Goal: Transaction & Acquisition: Purchase product/service

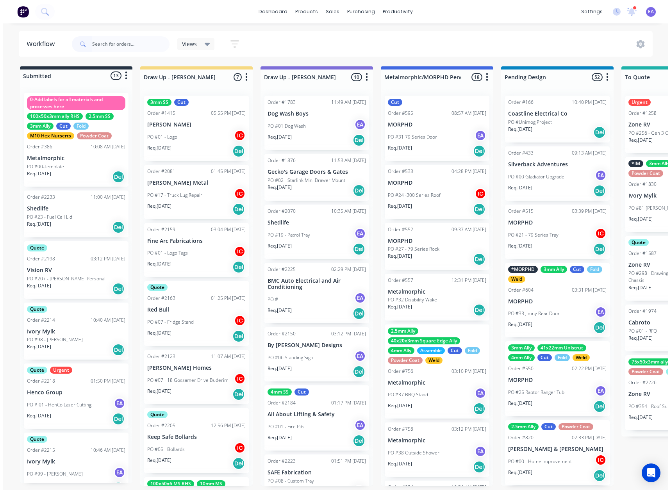
scroll to position [0, 0]
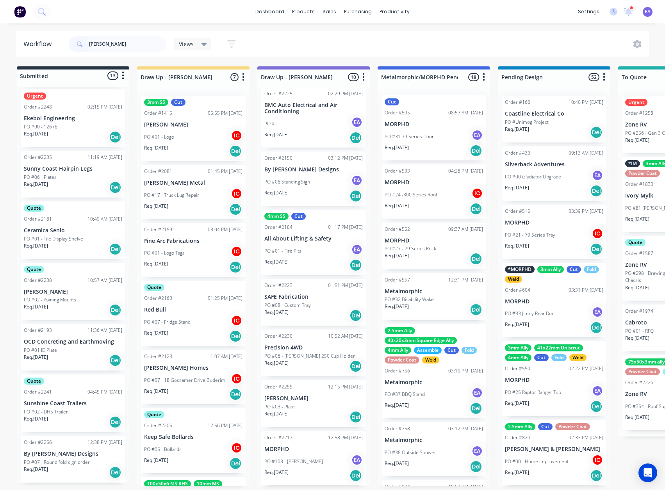
type input "[PERSON_NAME]"
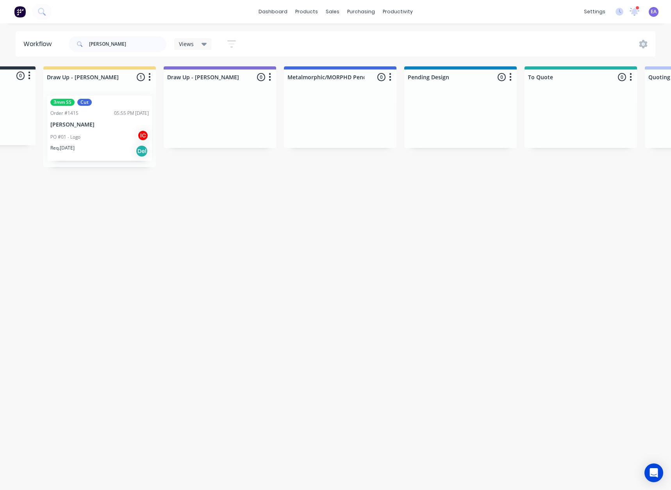
drag, startPoint x: 303, startPoint y: 237, endPoint x: 347, endPoint y: 237, distance: 44.5
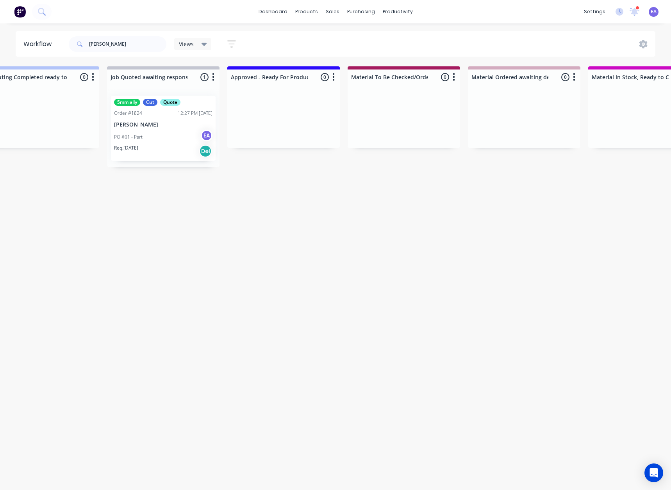
drag, startPoint x: 418, startPoint y: 247, endPoint x: 463, endPoint y: 248, distance: 45.7
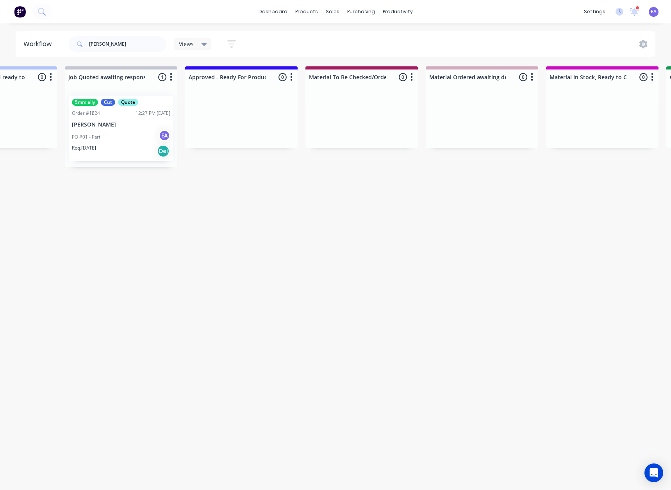
drag, startPoint x: 300, startPoint y: 268, endPoint x: 258, endPoint y: 280, distance: 43.1
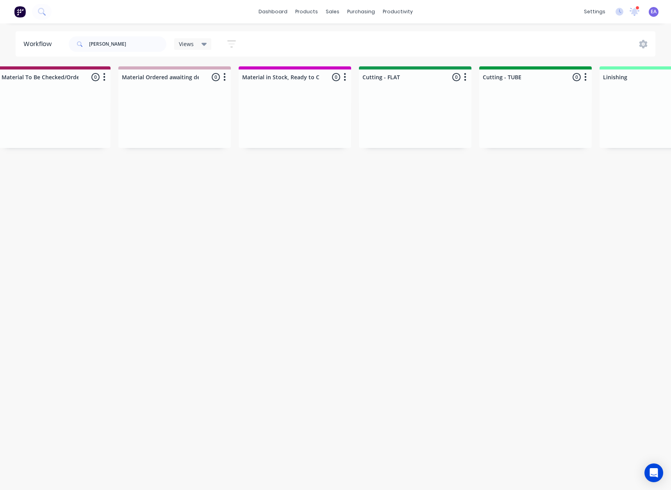
drag, startPoint x: 324, startPoint y: 276, endPoint x: 342, endPoint y: 276, distance: 18.0
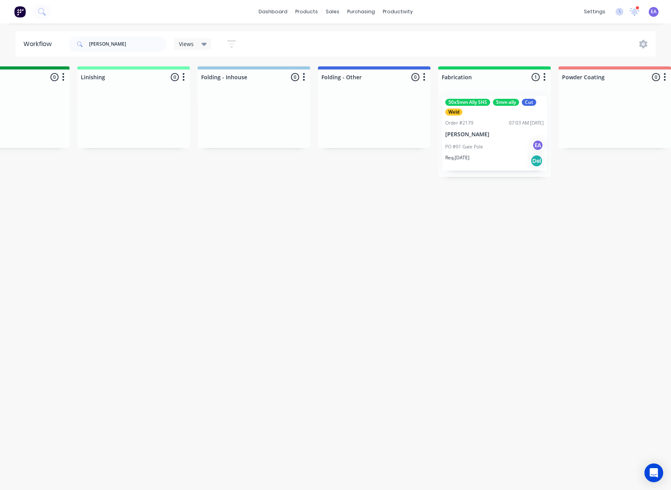
scroll to position [0, 1846]
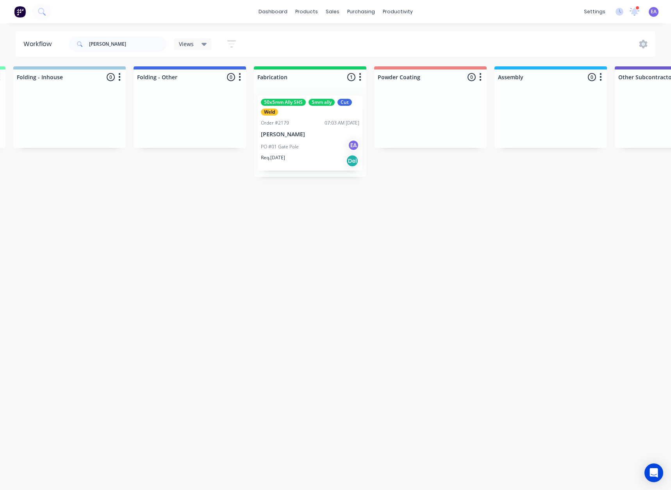
drag, startPoint x: 342, startPoint y: 276, endPoint x: 413, endPoint y: 276, distance: 71.5
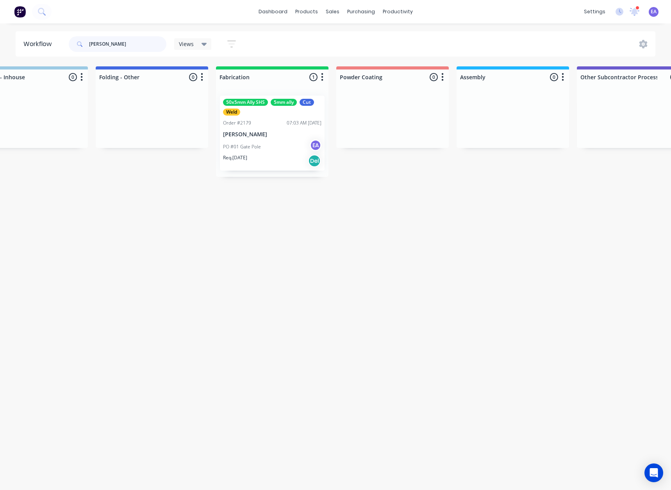
drag, startPoint x: 80, startPoint y: 45, endPoint x: 62, endPoint y: 69, distance: 30.5
click at [55, 52] on header "Workflow [PERSON_NAME] Views Save new view None (Default) edit [PERSON_NAME] ed…" at bounding box center [336, 43] width 640 height 25
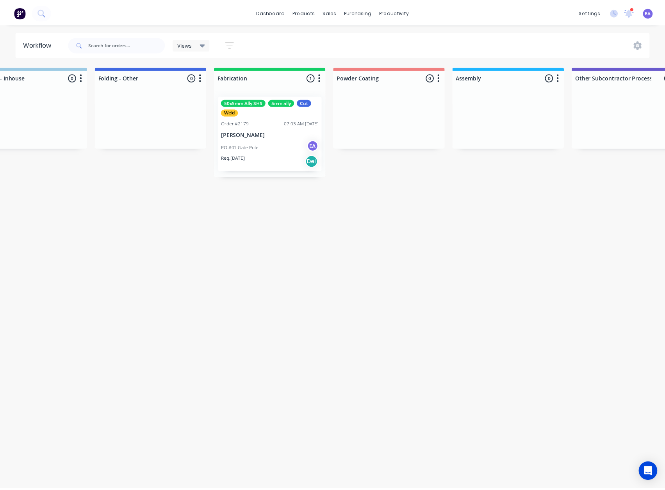
scroll to position [0, 0]
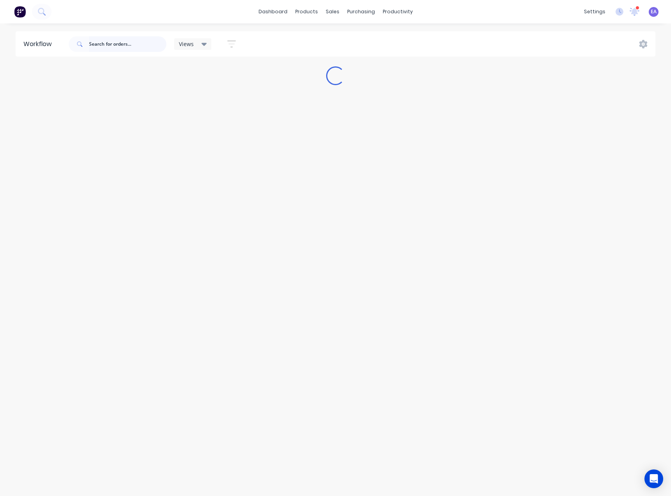
click at [121, 41] on input "text" at bounding box center [127, 44] width 77 height 16
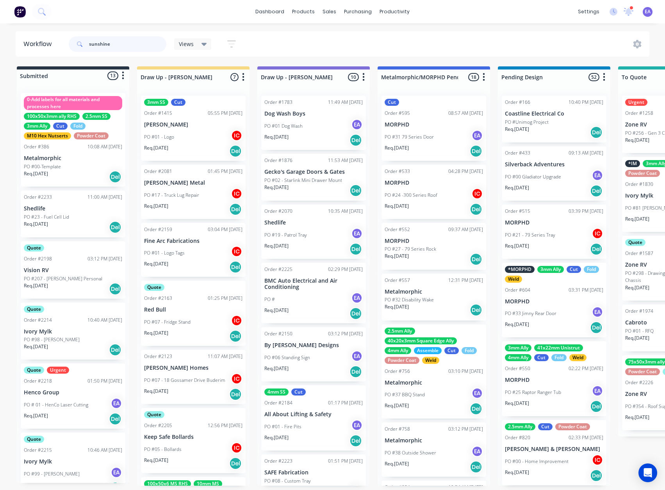
type input "sunshine"
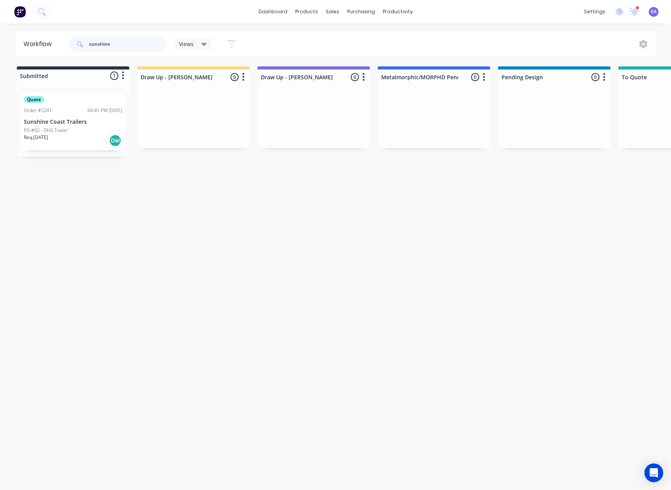
drag, startPoint x: 127, startPoint y: 39, endPoint x: 52, endPoint y: 59, distance: 77.1
click at [26, 49] on header "Workflow sunshine Views Save new view None (Default) edit [PERSON_NAME] edit [P…" at bounding box center [336, 43] width 640 height 25
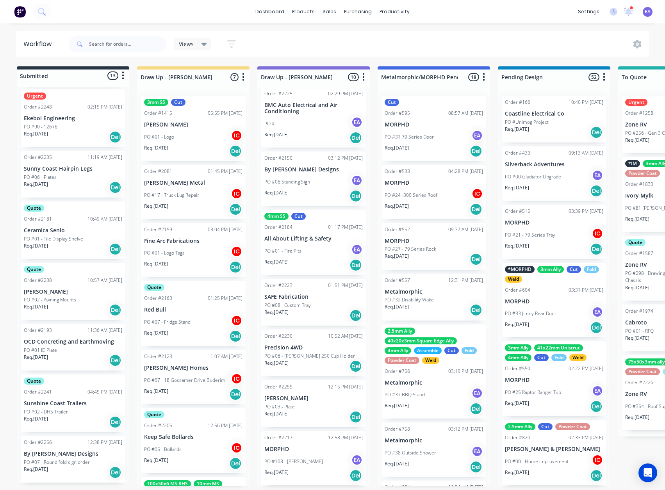
scroll to position [2, 0]
click at [73, 405] on p "Sunshine Coast Trailers" at bounding box center [73, 403] width 98 height 7
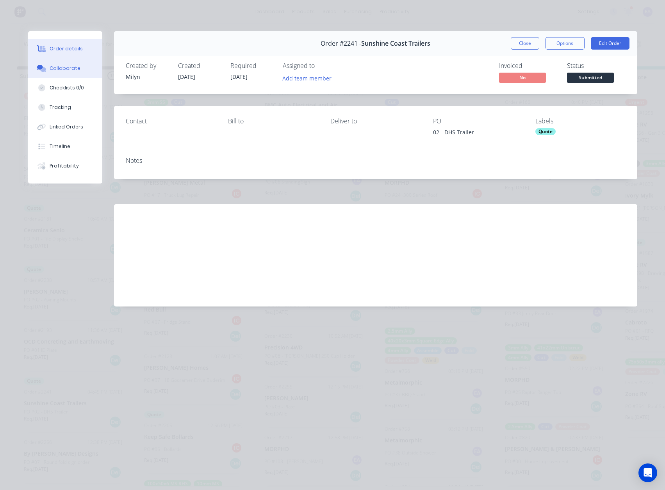
click at [79, 70] on button "Collaborate" at bounding box center [65, 69] width 74 height 20
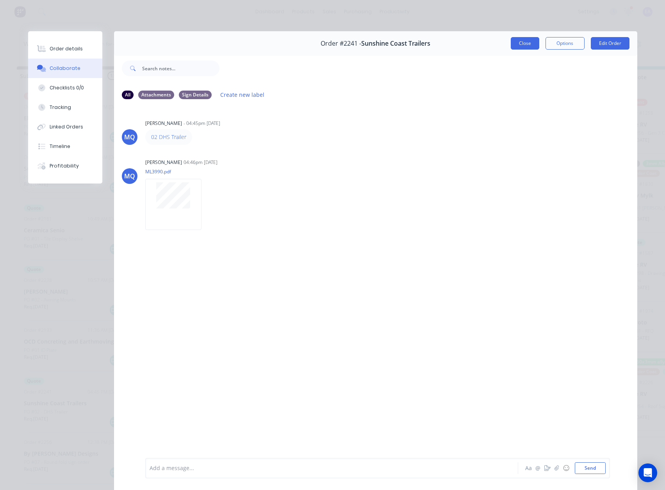
click at [535, 41] on button "Close" at bounding box center [525, 43] width 29 height 12
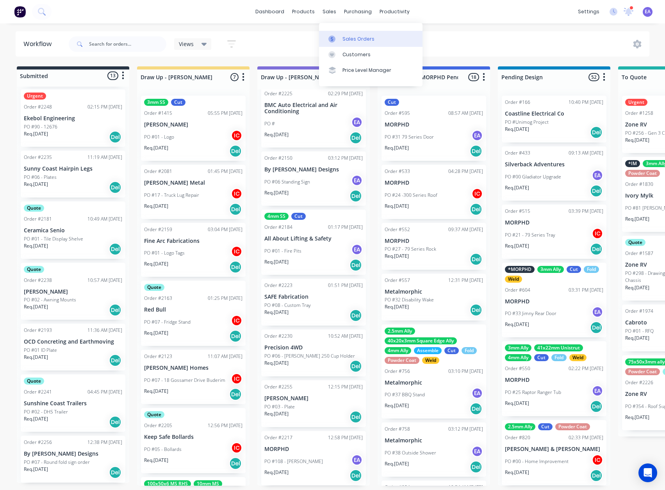
click at [340, 39] on div at bounding box center [334, 39] width 12 height 7
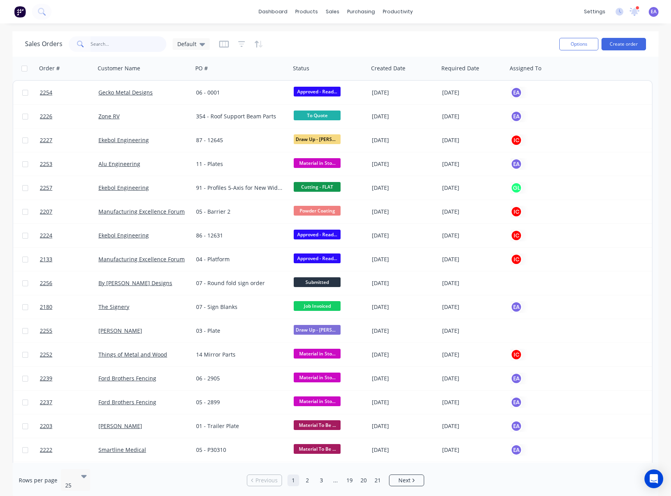
click at [102, 40] on input "text" at bounding box center [129, 44] width 76 height 16
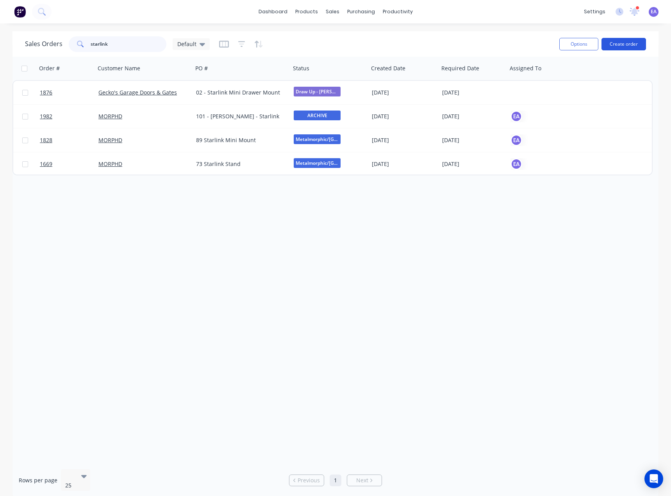
type input "starlink"
click at [637, 48] on button "Create order" at bounding box center [623, 44] width 45 height 12
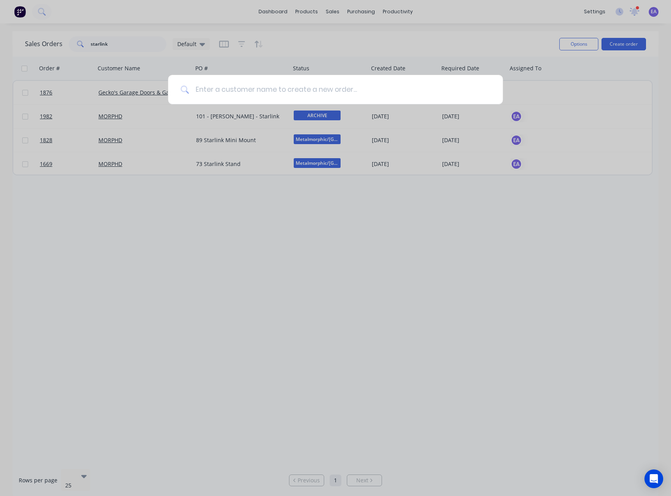
click at [239, 87] on input at bounding box center [339, 89] width 301 height 29
type input "morphd"
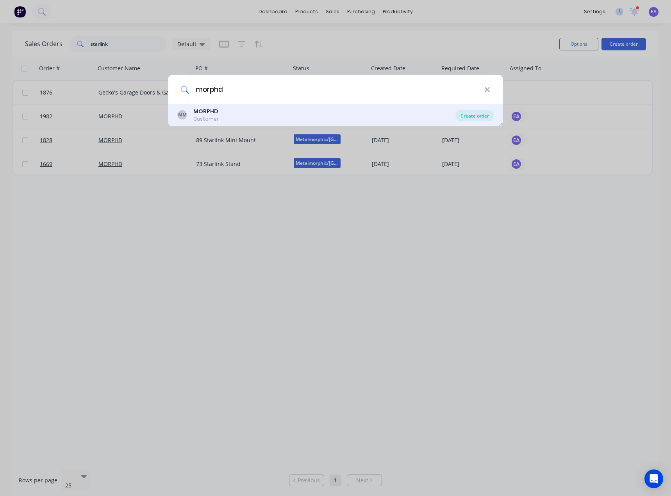
click at [475, 115] on div "Create order" at bounding box center [475, 115] width 38 height 11
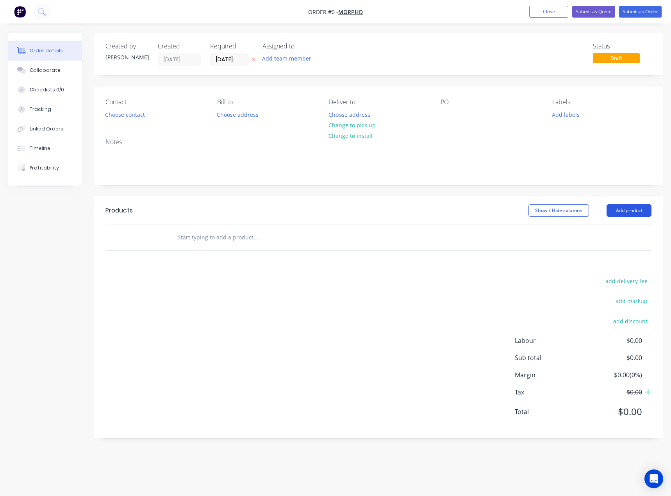
click at [631, 210] on button "Add product" at bounding box center [629, 210] width 45 height 12
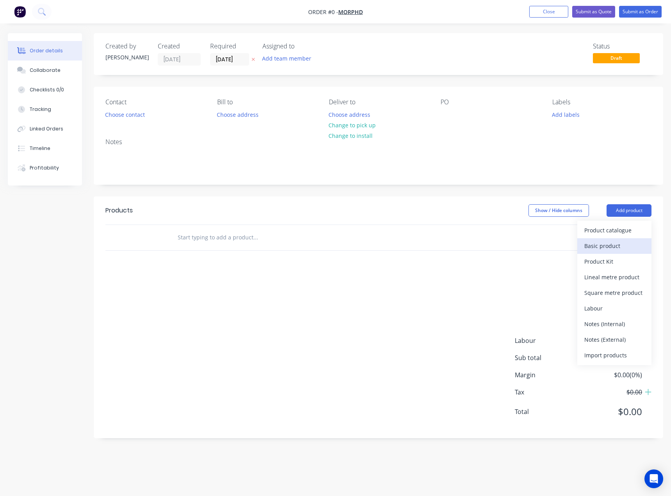
click at [605, 243] on div "Basic product" at bounding box center [614, 245] width 60 height 11
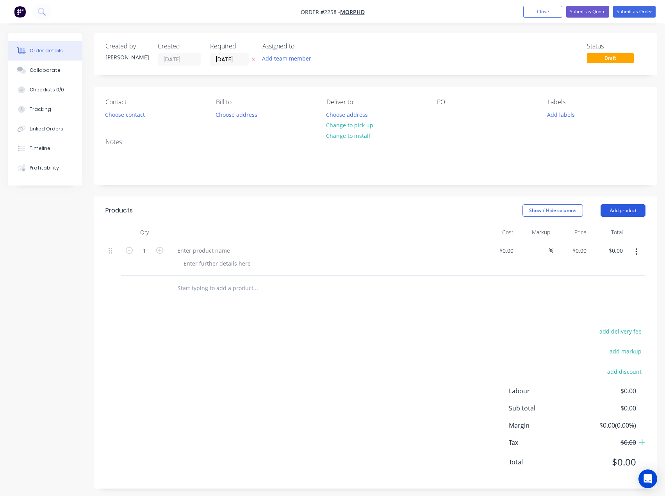
click at [620, 215] on button "Add product" at bounding box center [623, 210] width 45 height 12
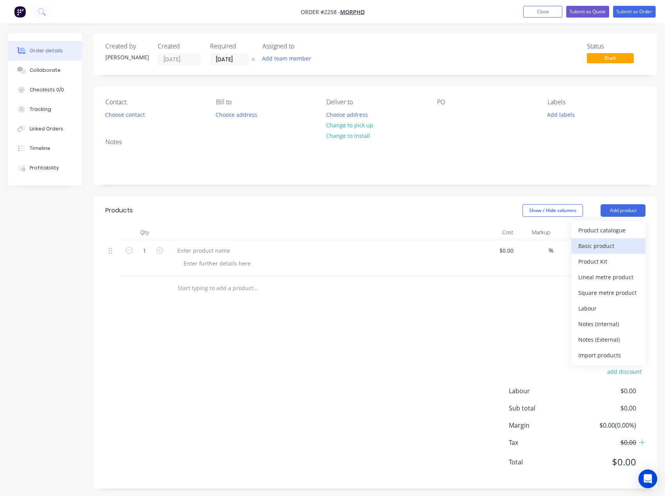
click at [605, 248] on div "Basic product" at bounding box center [608, 245] width 60 height 11
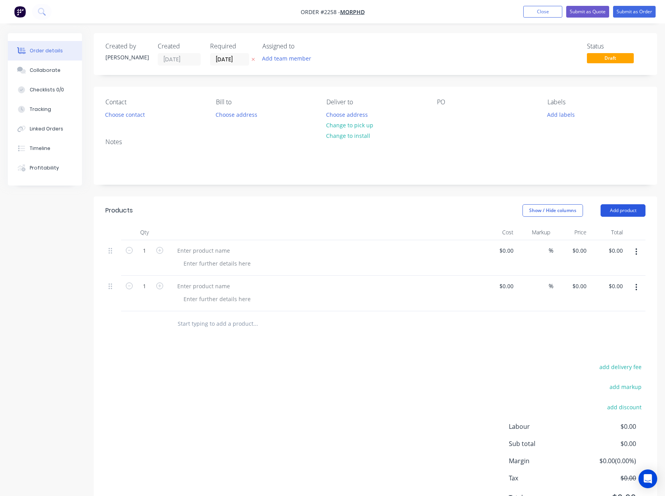
click at [626, 212] on button "Add product" at bounding box center [623, 210] width 45 height 12
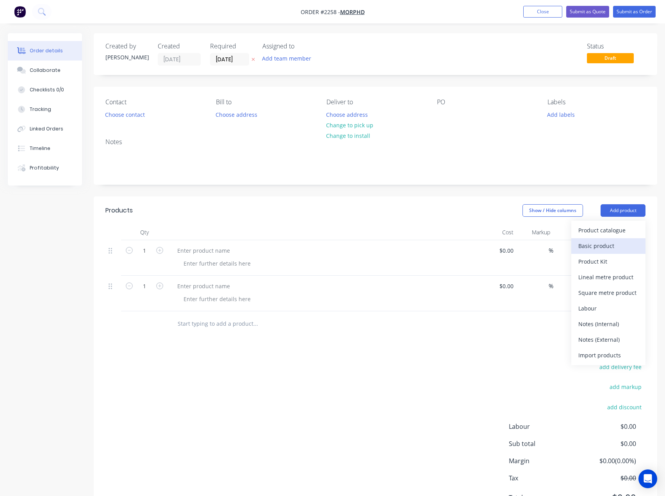
click at [607, 242] on div "Basic product" at bounding box center [608, 245] width 60 height 11
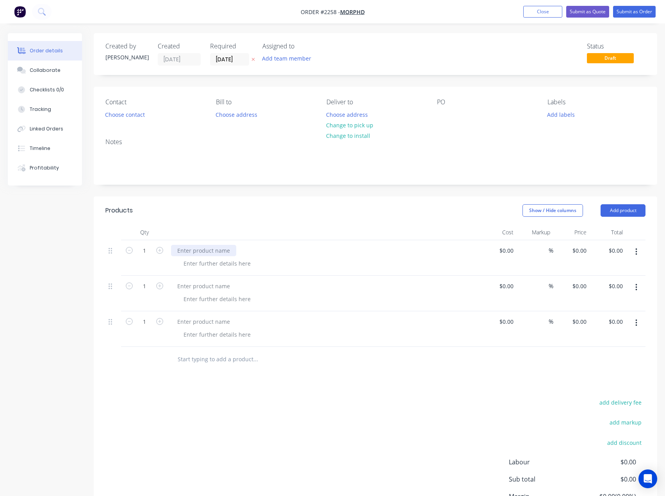
click at [216, 248] on div at bounding box center [203, 250] width 65 height 11
click at [286, 58] on button "Add team member" at bounding box center [286, 58] width 57 height 11
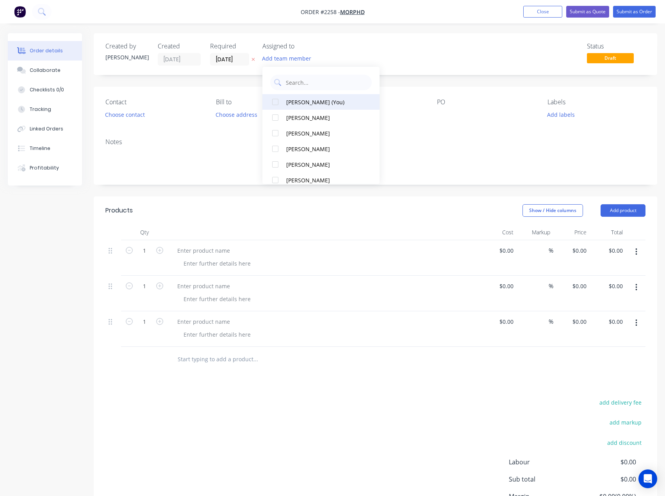
click at [300, 102] on div "[PERSON_NAME] (You)" at bounding box center [325, 102] width 78 height 8
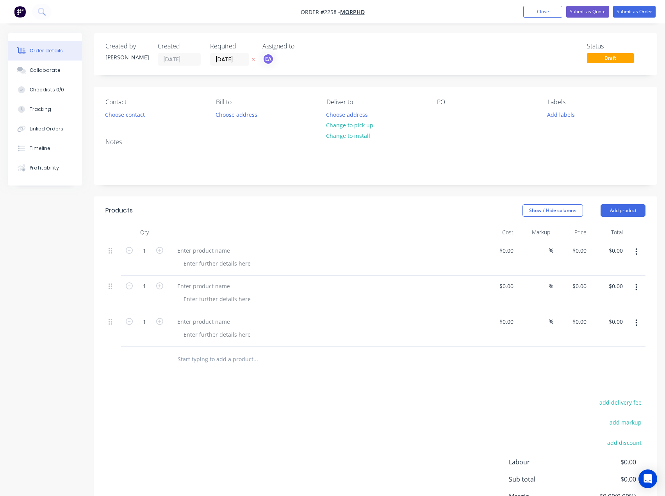
click at [476, 23] on div "Order details Collaborate Checklists 0/0 Tracking Linked Orders Timeline Profit…" at bounding box center [332, 285] width 665 height 571
click at [443, 115] on div at bounding box center [443, 114] width 12 height 11
click at [554, 12] on button "Close" at bounding box center [542, 12] width 39 height 12
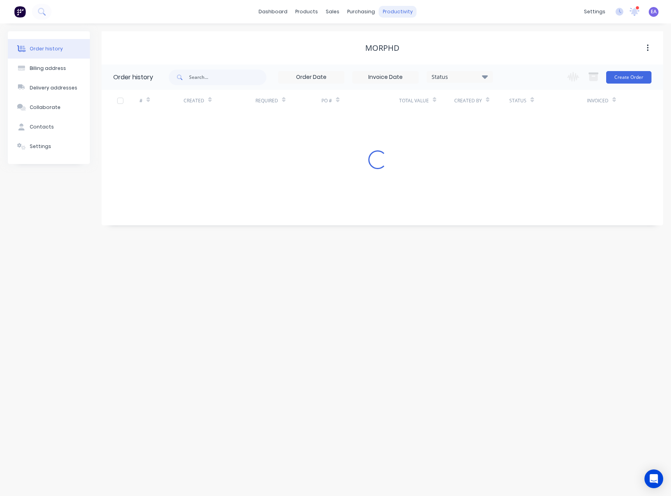
click at [392, 16] on div "productivity" at bounding box center [398, 12] width 38 height 12
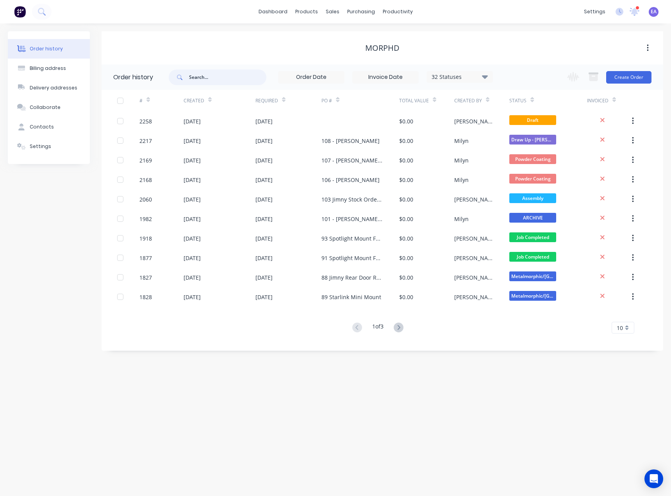
click at [198, 77] on input "text" at bounding box center [227, 78] width 77 height 16
type input "safe"
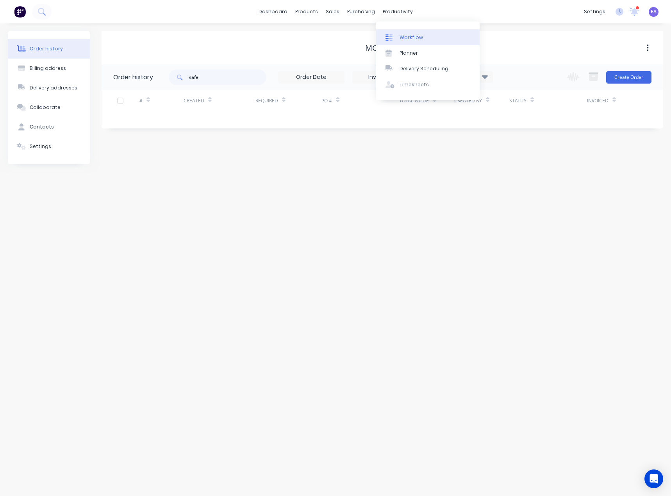
click at [415, 34] on div "Workflow" at bounding box center [411, 37] width 23 height 7
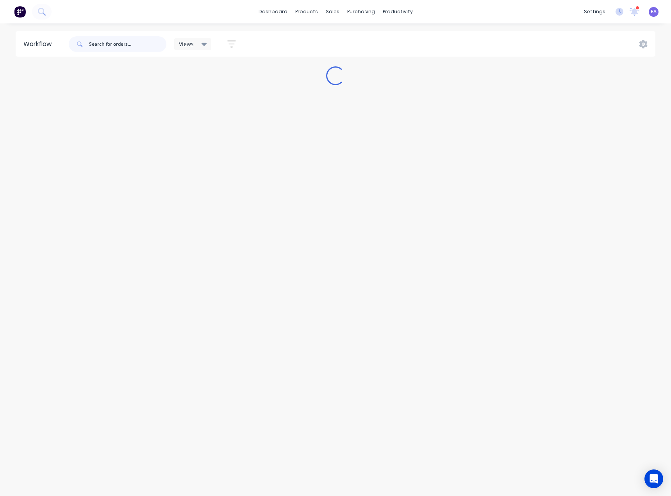
click at [115, 49] on input "text" at bounding box center [127, 44] width 77 height 16
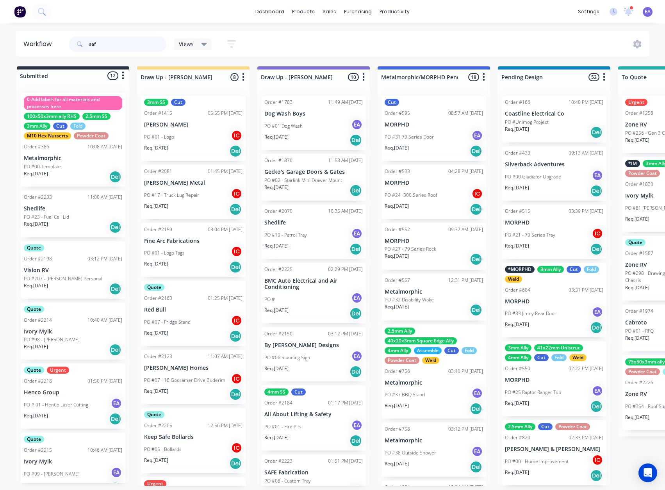
type input "safe"
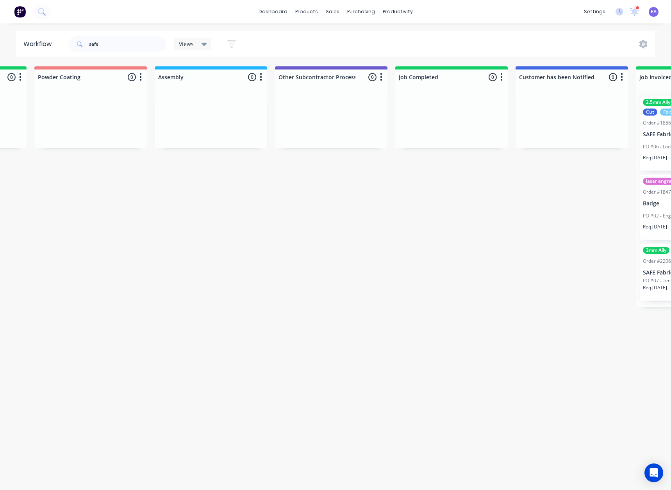
scroll to position [0, 2466]
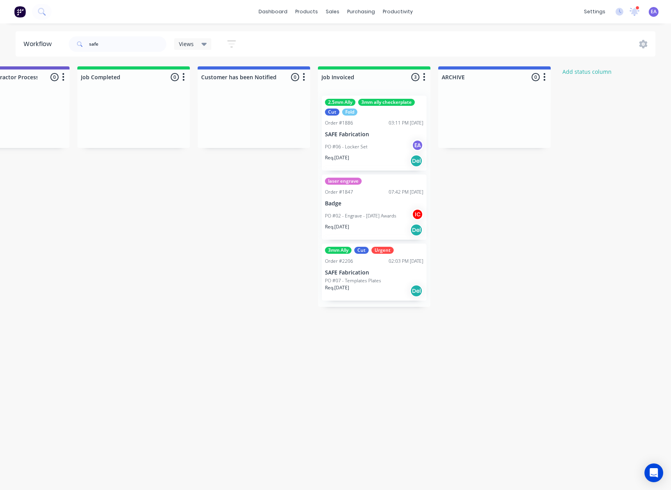
drag, startPoint x: 269, startPoint y: 221, endPoint x: 396, endPoint y: 248, distance: 130.5
click at [378, 128] on div "2.5mm Ally 3mm ally checkerplate Cut Fold Order #1886 03:11 PM [DATE] SAFE Fabr…" at bounding box center [374, 133] width 105 height 75
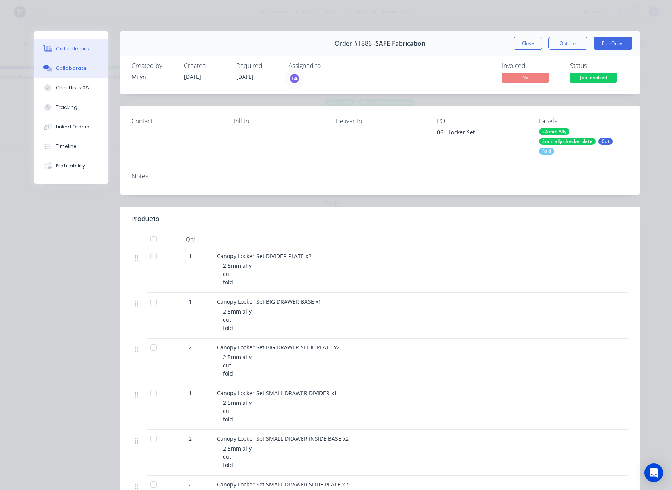
click at [73, 74] on button "Collaborate" at bounding box center [71, 69] width 74 height 20
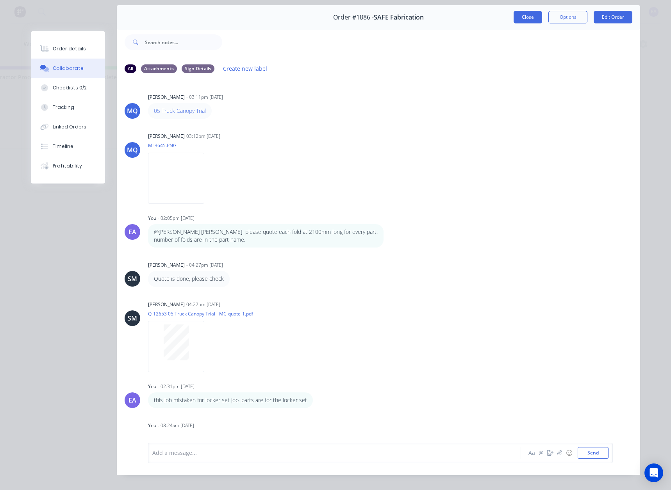
scroll to position [0, 0]
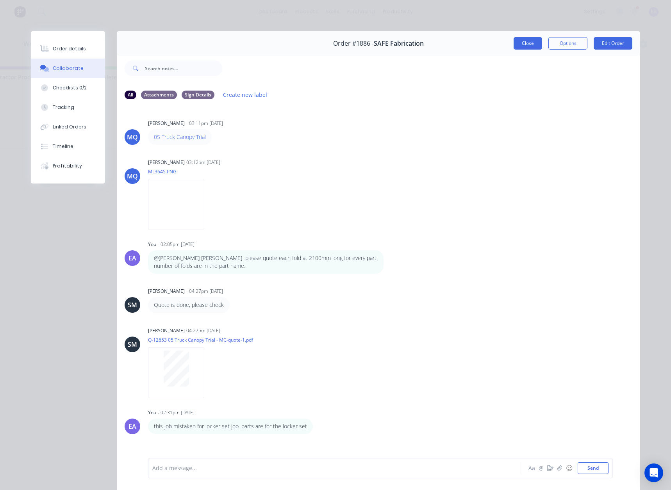
click at [531, 45] on button "Close" at bounding box center [528, 43] width 29 height 12
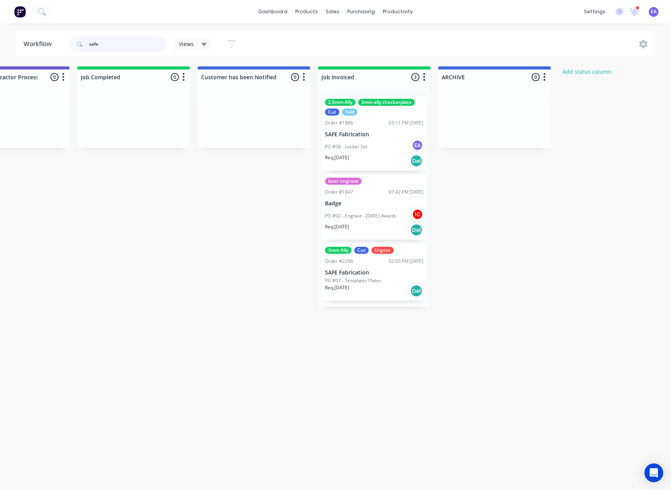
drag, startPoint x: 51, startPoint y: 47, endPoint x: -7, endPoint y: 55, distance: 58.4
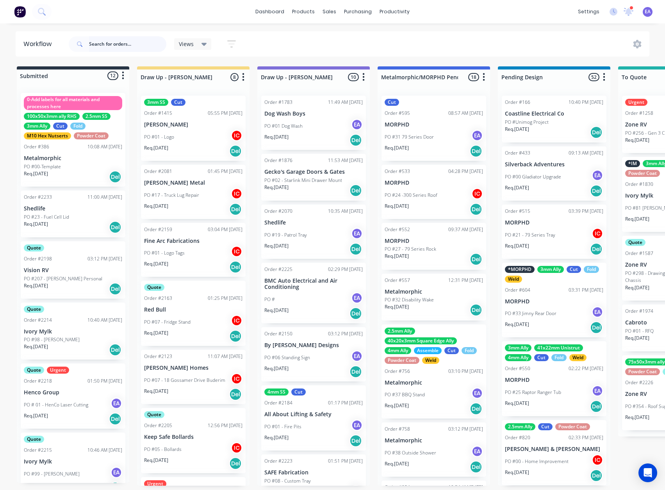
click at [112, 44] on input "text" at bounding box center [127, 44] width 77 height 16
type input "[PERSON_NAME]"
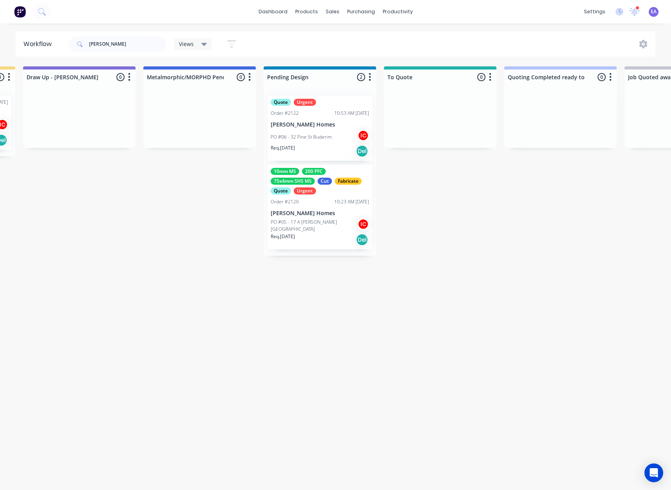
drag, startPoint x: 170, startPoint y: 200, endPoint x: 211, endPoint y: 202, distance: 41.1
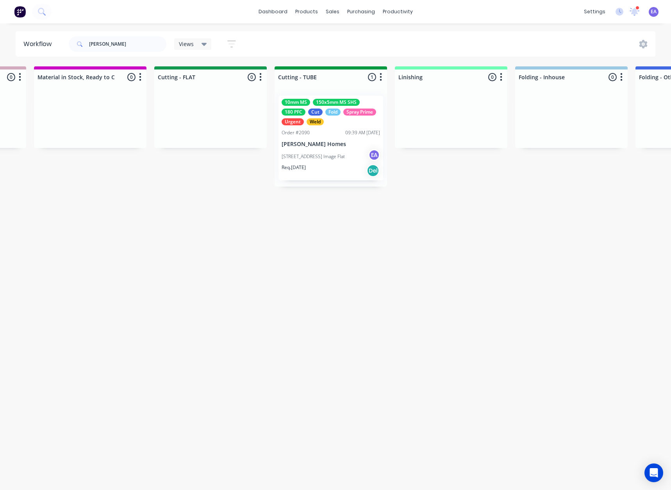
drag, startPoint x: 224, startPoint y: 208, endPoint x: 276, endPoint y: 214, distance: 52.7
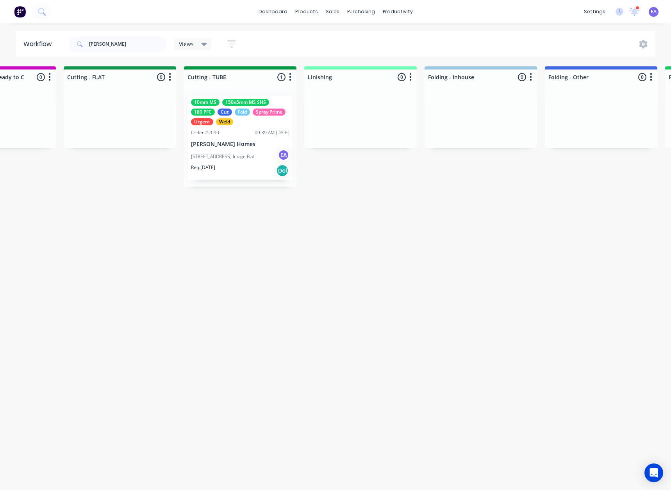
click at [249, 150] on div "[STREET_ADDRESS] Image Flat EA" at bounding box center [240, 156] width 98 height 15
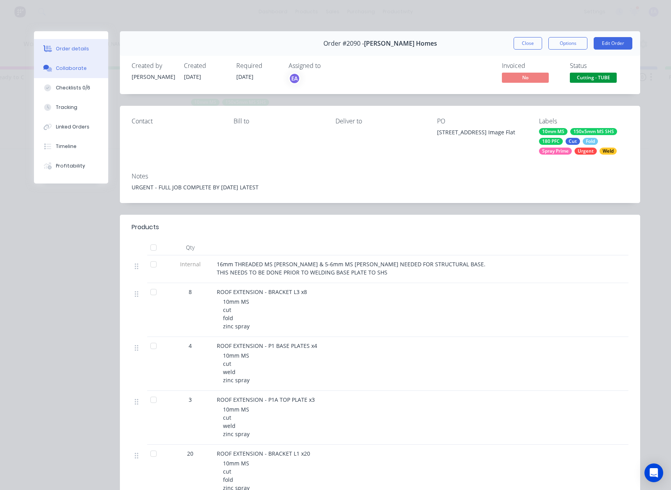
click at [77, 69] on div "Collaborate" at bounding box center [71, 68] width 31 height 7
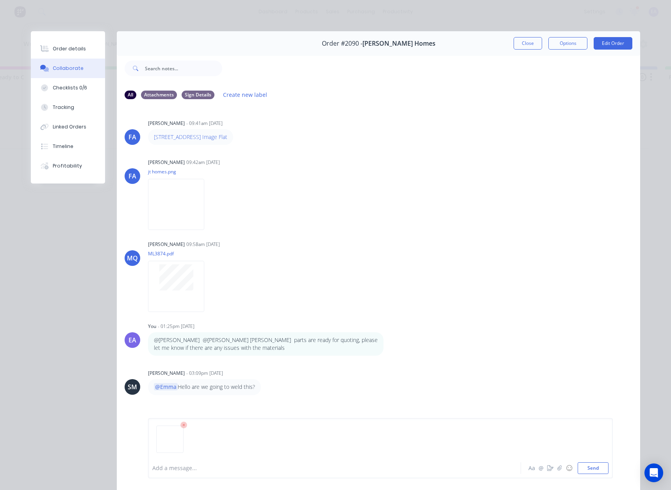
click at [187, 468] on div at bounding box center [324, 468] width 342 height 8
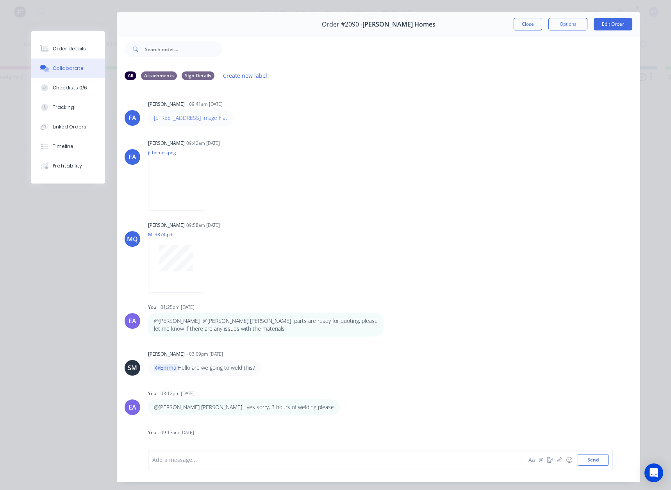
scroll to position [0, 0]
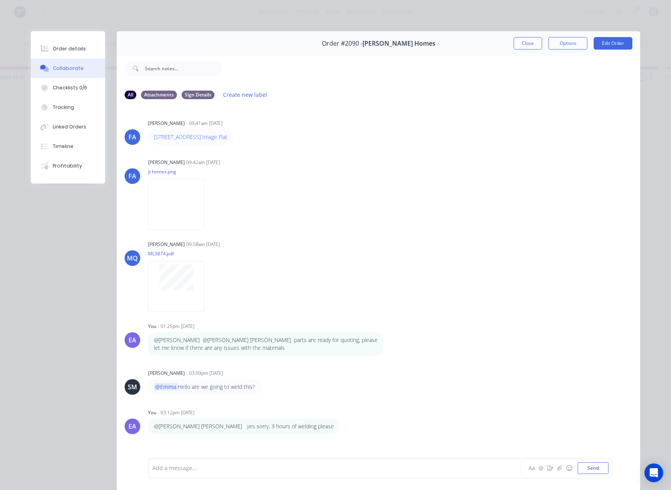
drag, startPoint x: 531, startPoint y: 47, endPoint x: 296, endPoint y: 175, distance: 267.4
click at [531, 47] on button "Close" at bounding box center [528, 43] width 29 height 12
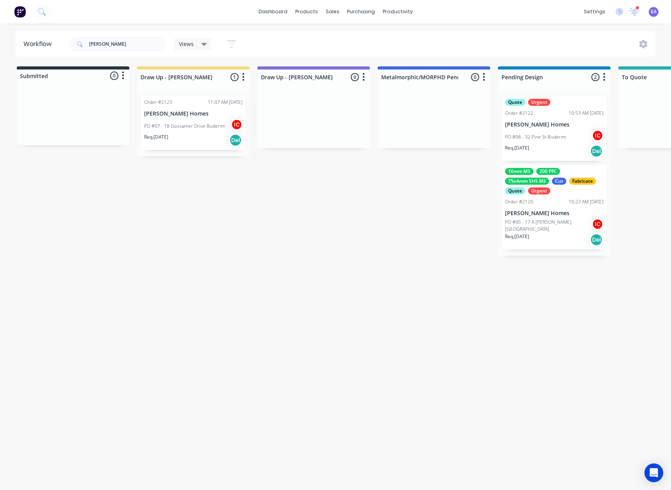
drag, startPoint x: 247, startPoint y: 258, endPoint x: 145, endPoint y: 296, distance: 108.6
drag, startPoint x: 67, startPoint y: 50, endPoint x: 22, endPoint y: 65, distance: 47.8
click at [21, 58] on div "Workflow joey Views Save new view None (Default) edit [PERSON_NAME] edit [PERSO…" at bounding box center [335, 252] width 671 height 443
drag, startPoint x: 119, startPoint y: 27, endPoint x: 114, endPoint y: 34, distance: 8.4
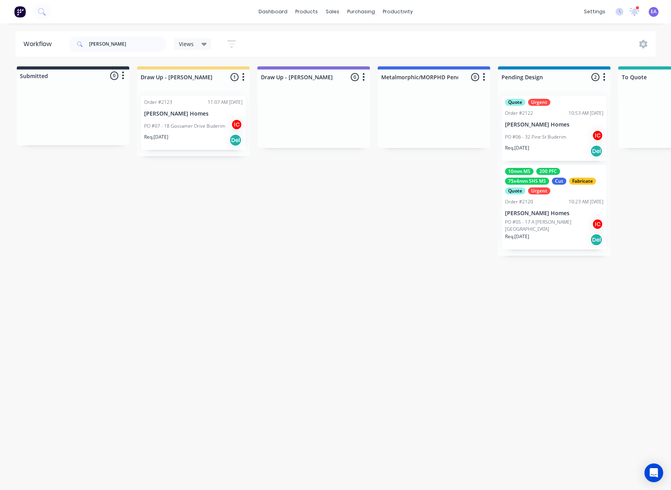
click at [116, 32] on div "dashboard products sales purchasing productivity dashboard products Product Cat…" at bounding box center [335, 221] width 671 height 443
click at [118, 41] on input "[PERSON_NAME]" at bounding box center [127, 44] width 77 height 16
click at [121, 42] on input "[PERSON_NAME]" at bounding box center [127, 44] width 77 height 16
drag, startPoint x: 116, startPoint y: 45, endPoint x: 112, endPoint y: 44, distance: 4.4
click at [116, 45] on input "[PERSON_NAME]" at bounding box center [127, 44] width 77 height 16
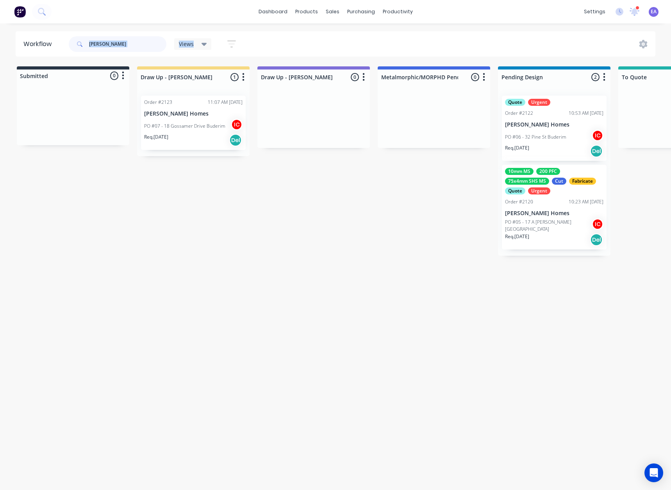
click at [106, 43] on input "[PERSON_NAME]" at bounding box center [127, 44] width 77 height 16
click at [127, 315] on div "Workflow Views Save new view None (Default) edit [PERSON_NAME] edit [PERSON_NAM…" at bounding box center [335, 252] width 671 height 443
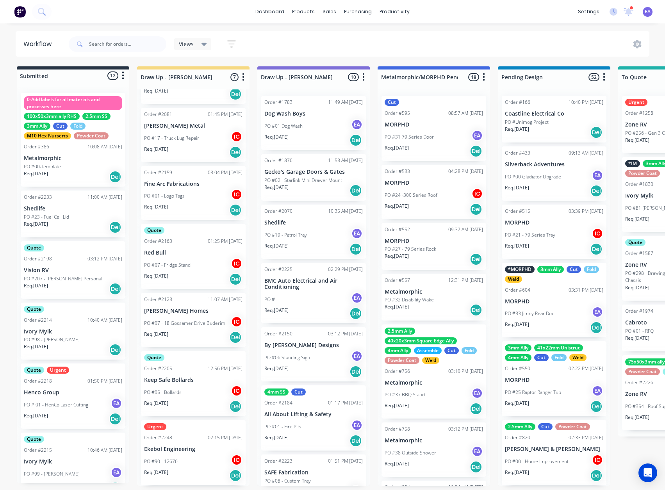
scroll to position [176, 0]
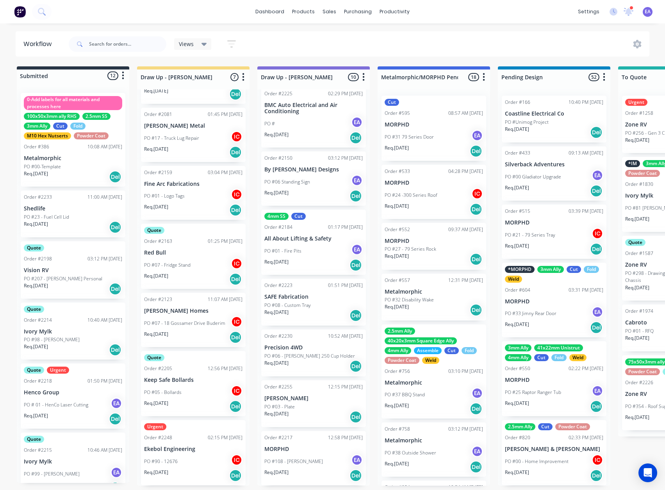
click at [327, 460] on div "PO #108 - [PERSON_NAME] EA" at bounding box center [313, 461] width 98 height 15
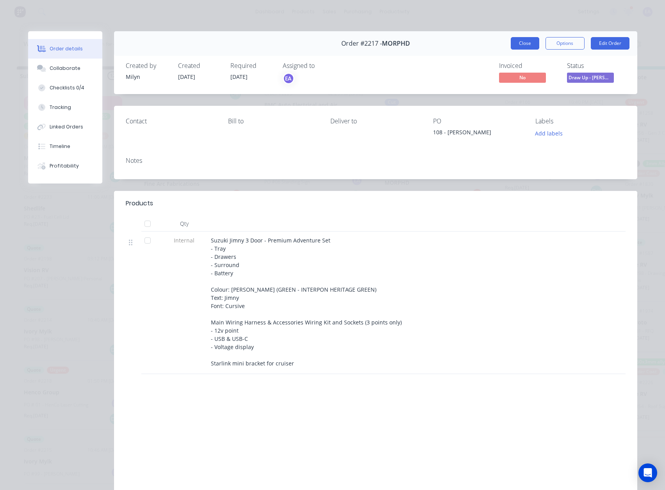
click at [527, 49] on button "Close" at bounding box center [525, 43] width 29 height 12
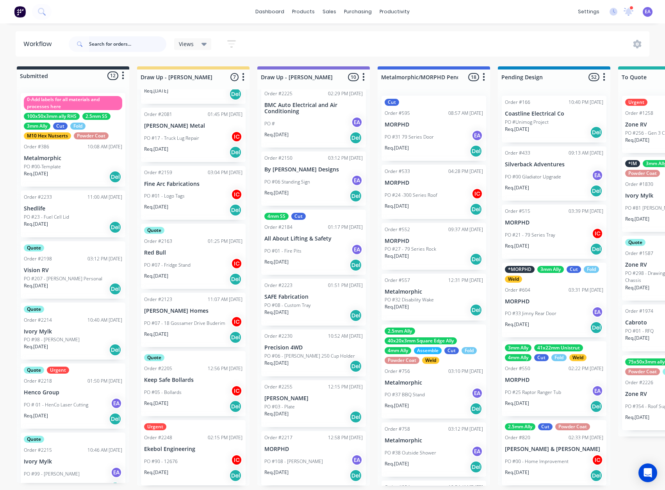
click at [144, 49] on input "text" at bounding box center [127, 44] width 77 height 16
type input "morphd"
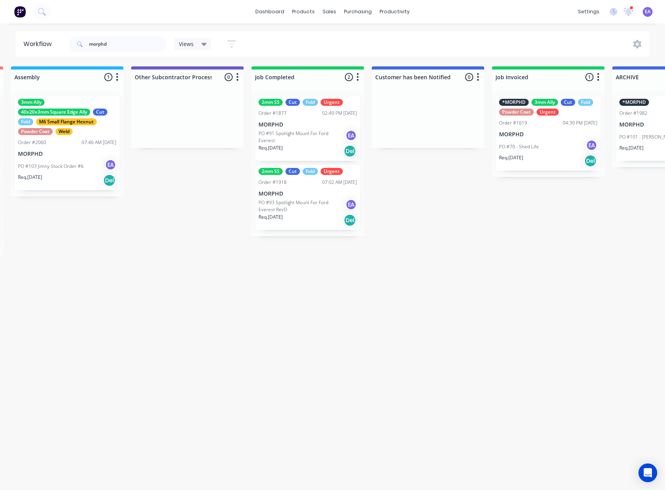
drag, startPoint x: 352, startPoint y: 273, endPoint x: 435, endPoint y: 277, distance: 82.5
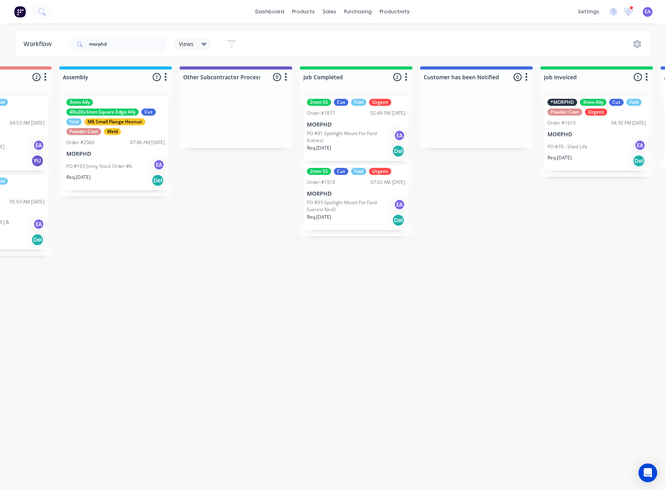
scroll to position [2, 2011]
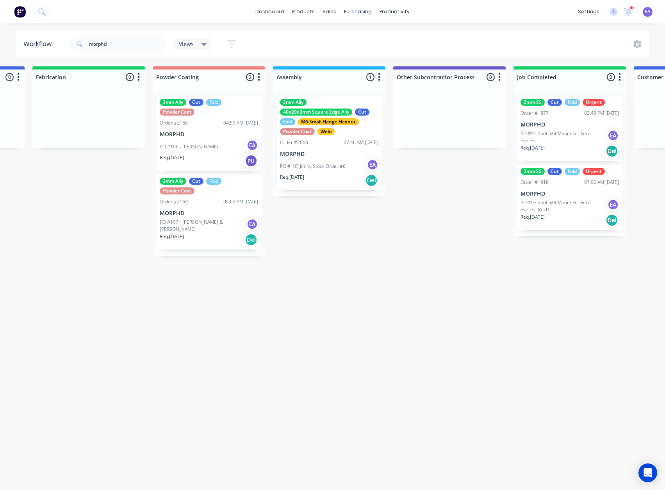
drag, startPoint x: 338, startPoint y: 287, endPoint x: 288, endPoint y: 293, distance: 50.8
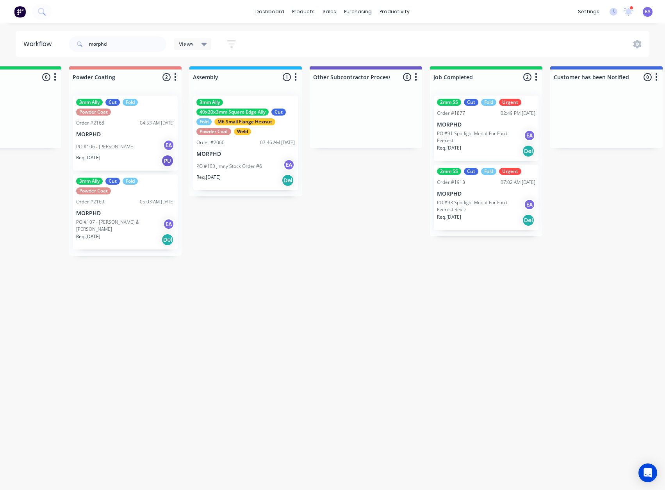
scroll to position [2, 2132]
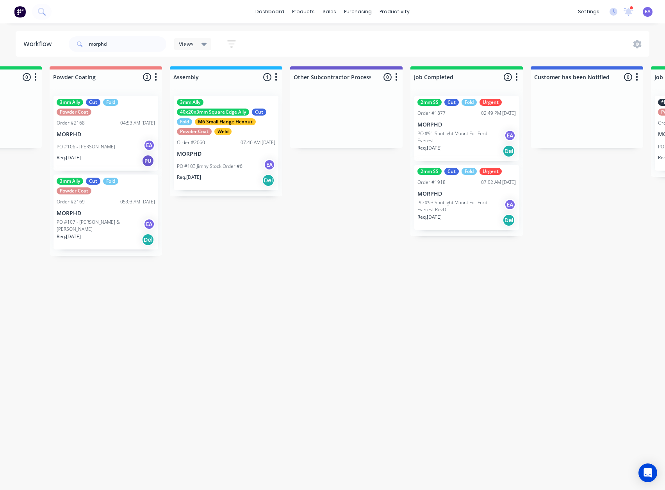
drag, startPoint x: 311, startPoint y: 287, endPoint x: 328, endPoint y: 289, distance: 16.6
click at [105, 137] on div "3mm Ally Cut Fold Powder Coat Order #2168 04:53 AM [DATE] MORPHD PO #106 - [PER…" at bounding box center [106, 133] width 105 height 75
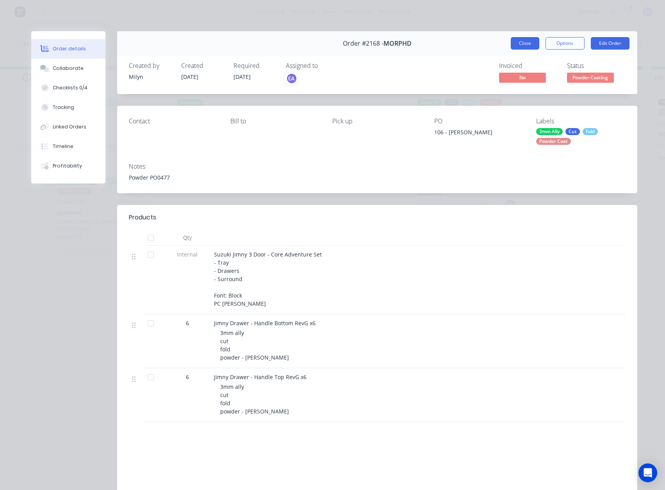
click at [522, 44] on button "Close" at bounding box center [525, 43] width 29 height 12
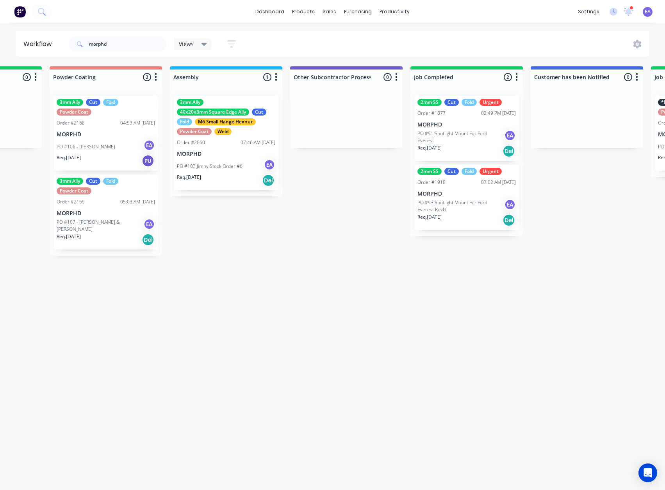
click at [110, 227] on p "PO #107 - [PERSON_NAME] & [PERSON_NAME]" at bounding box center [100, 226] width 87 height 14
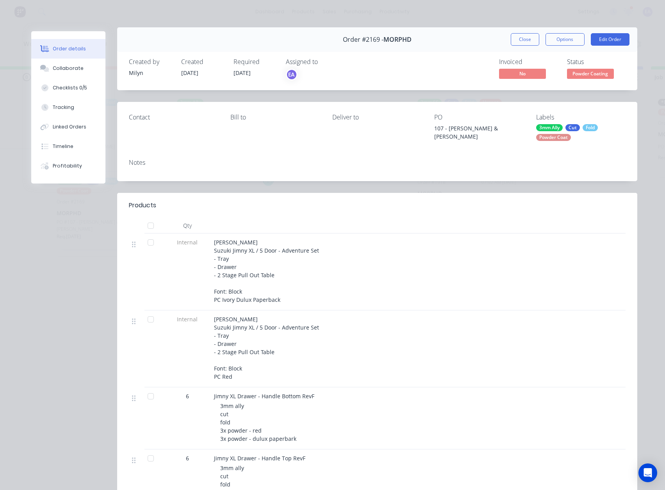
scroll to position [0, 0]
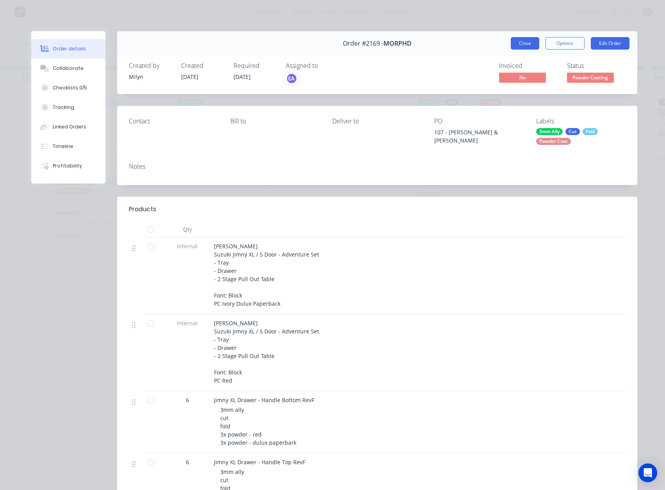
click at [523, 43] on button "Close" at bounding box center [525, 43] width 29 height 12
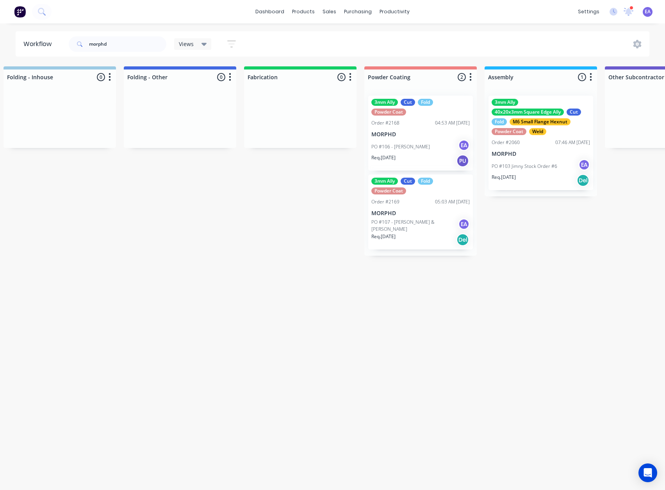
scroll to position [2, 0]
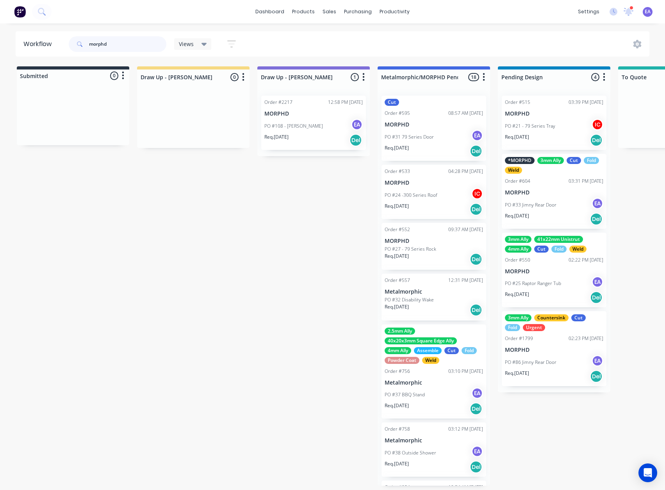
drag, startPoint x: 107, startPoint y: 41, endPoint x: 49, endPoint y: 46, distance: 58.9
click at [50, 45] on header "Workflow morphd Views Save new view None (Default) edit [PERSON_NAME] edit [PER…" at bounding box center [333, 43] width 634 height 25
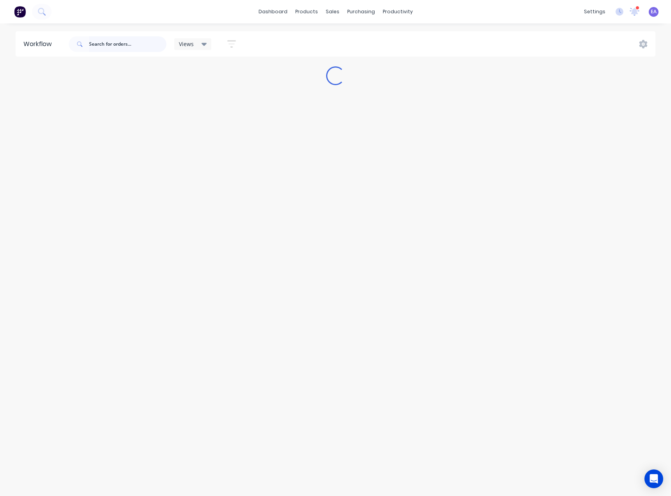
click at [125, 43] on input "text" at bounding box center [127, 44] width 77 height 16
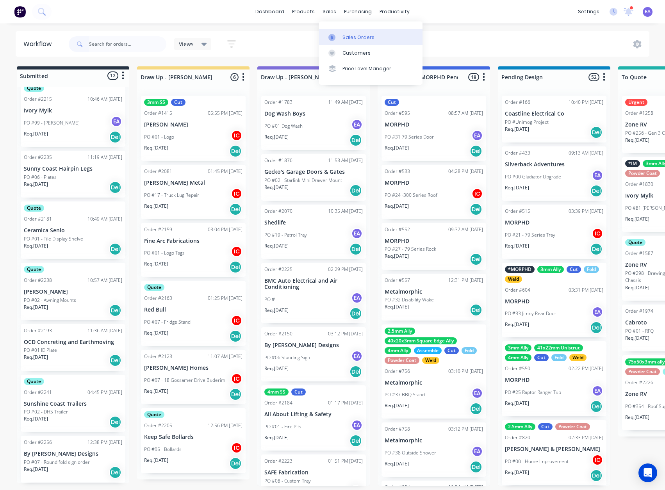
click at [345, 35] on div "Sales Orders" at bounding box center [359, 37] width 32 height 7
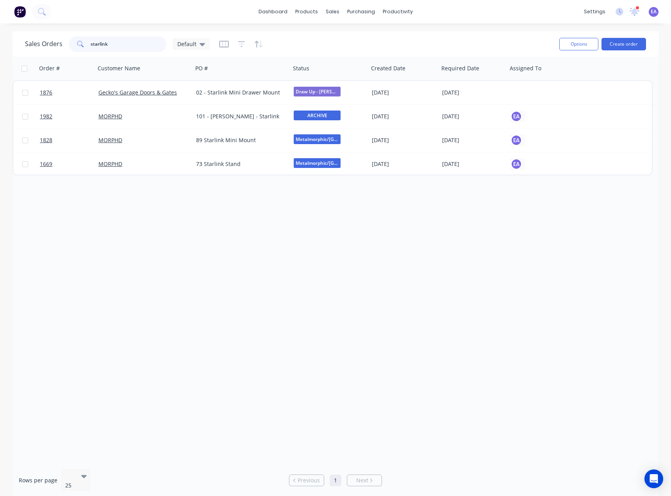
drag, startPoint x: 124, startPoint y: 44, endPoint x: 39, endPoint y: 52, distance: 84.7
click at [40, 51] on div "Sales Orders starlink Default" at bounding box center [117, 44] width 185 height 16
click at [347, 278] on div "Order # Customer Name PO # Status Created Date Required Date Assigned To 1876 G…" at bounding box center [335, 260] width 646 height 406
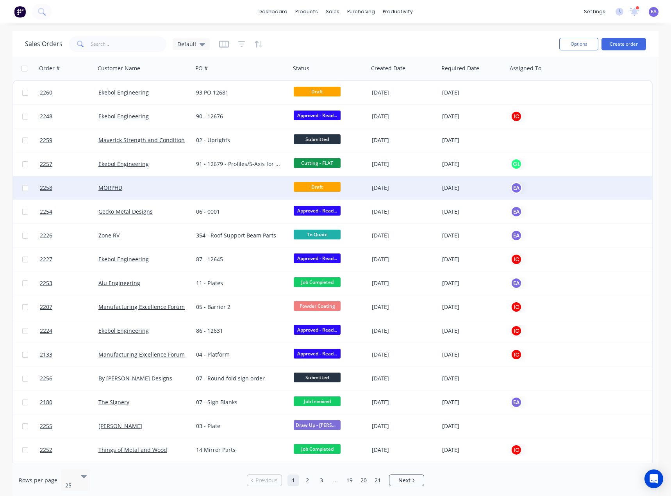
click at [245, 184] on div at bounding box center [242, 187] width 98 height 23
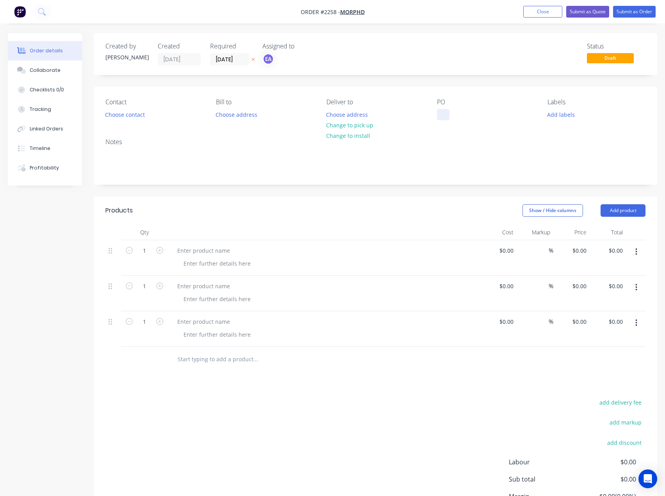
click at [447, 116] on div at bounding box center [443, 114] width 12 height 11
paste div
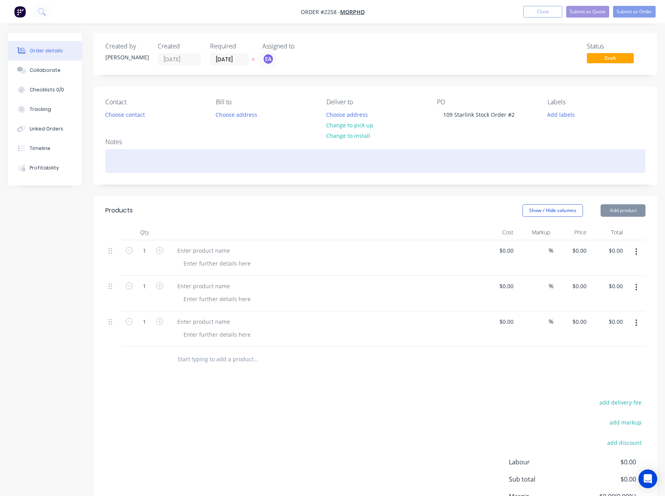
click at [144, 158] on div at bounding box center [375, 161] width 540 height 24
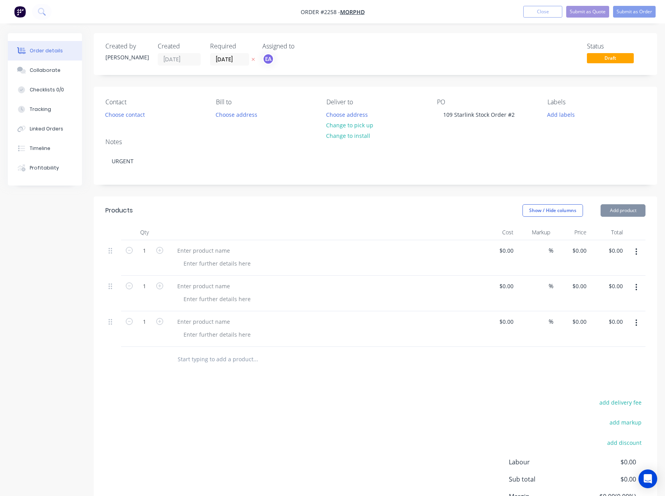
click at [26, 250] on div "Created by [PERSON_NAME] Created [DATE] Required [DATE] Assigned to EA Status D…" at bounding box center [332, 302] width 649 height 538
click at [50, 75] on button "Collaborate" at bounding box center [45, 71] width 74 height 20
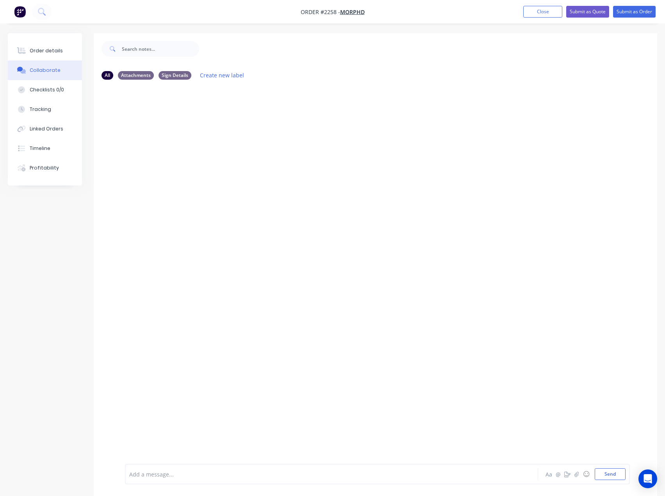
click at [148, 478] on div "Add a message..." at bounding box center [315, 474] width 372 height 12
click at [608, 476] on button "Send" at bounding box center [610, 474] width 31 height 12
click at [152, 476] on div at bounding box center [316, 474] width 372 height 8
drag, startPoint x: 606, startPoint y: 475, endPoint x: 472, endPoint y: 362, distance: 175.2
click at [607, 475] on button "Send" at bounding box center [610, 474] width 31 height 12
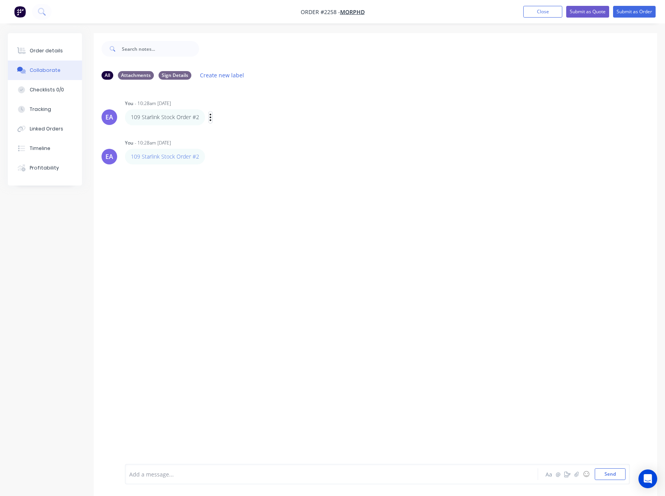
click at [210, 119] on icon "button" at bounding box center [210, 117] width 2 height 9
click at [230, 143] on button "Delete" at bounding box center [238, 144] width 49 height 13
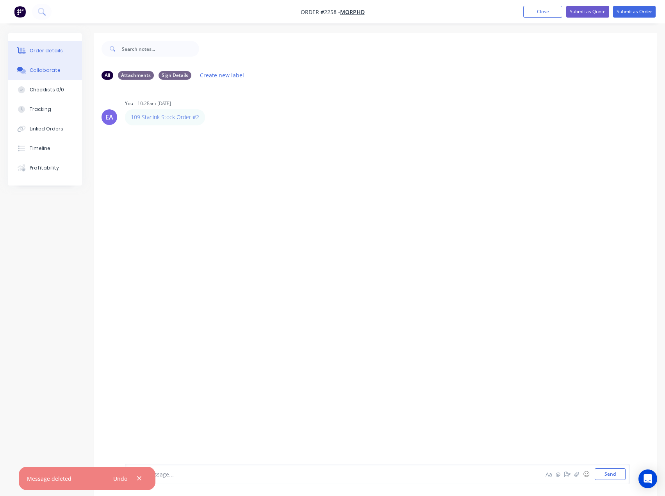
click at [50, 52] on div "Order details" at bounding box center [46, 50] width 33 height 7
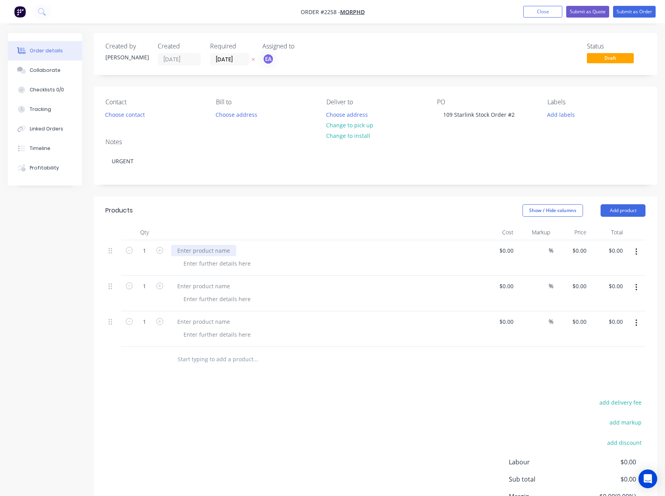
click at [202, 250] on div at bounding box center [203, 250] width 65 height 11
paste div
click at [196, 284] on div at bounding box center [203, 285] width 65 height 11
paste div
drag, startPoint x: 255, startPoint y: 251, endPoint x: 137, endPoint y: 253, distance: 117.6
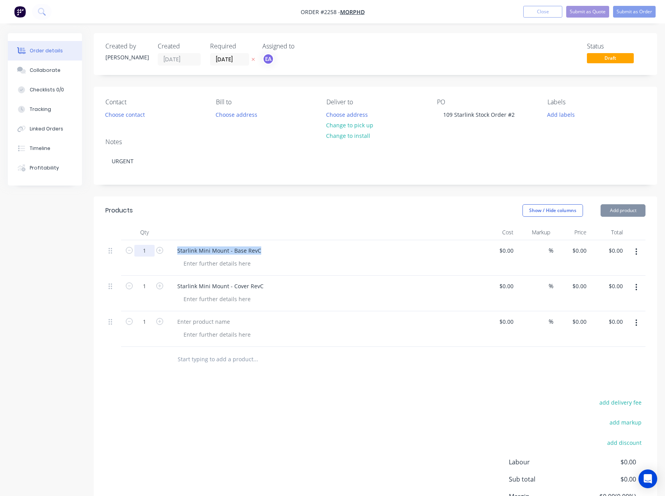
click at [137, 253] on div "1 Starlink Mini Mount - Base RevC $0.00 $0.00 % $0.00 $0.00 $0.00 $0.00" at bounding box center [375, 258] width 540 height 36
copy div "Starlink Mini Mount - Cover Rev"
drag, startPoint x: 637, startPoint y: 288, endPoint x: 127, endPoint y: 311, distance: 510.2
click at [125, 319] on div "1 Starlink Mini Mount - Base RevC $0.00 $0.00 % $0.00 $0.00 $0.00 $0.00 1 Starl…" at bounding box center [375, 293] width 540 height 107
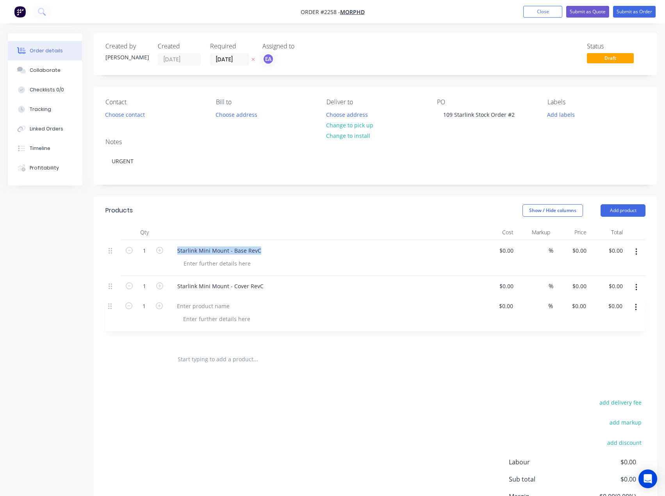
drag, startPoint x: 109, startPoint y: 319, endPoint x: 108, endPoint y: 291, distance: 27.4
click at [108, 292] on div "1 Starlink Mini Mount - Base RevC $0.00 $0.00 % $0.00 $0.00 $0.00 $0.00 1 Starl…" at bounding box center [375, 293] width 540 height 107
click at [203, 286] on div at bounding box center [203, 285] width 65 height 11
paste div
click at [202, 260] on div at bounding box center [217, 263] width 80 height 11
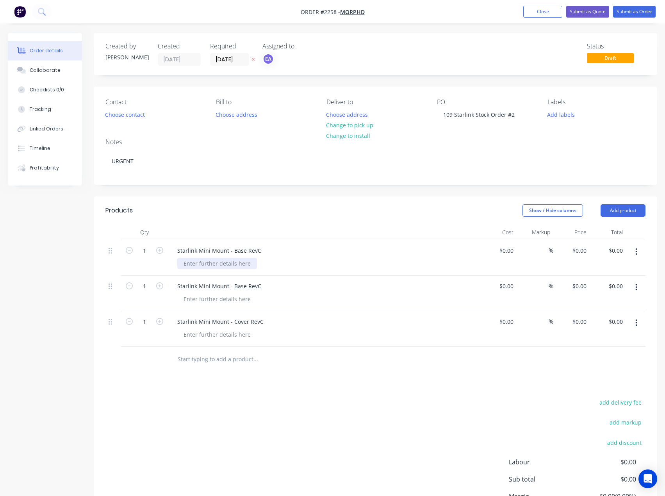
click at [197, 266] on div at bounding box center [217, 263] width 80 height 11
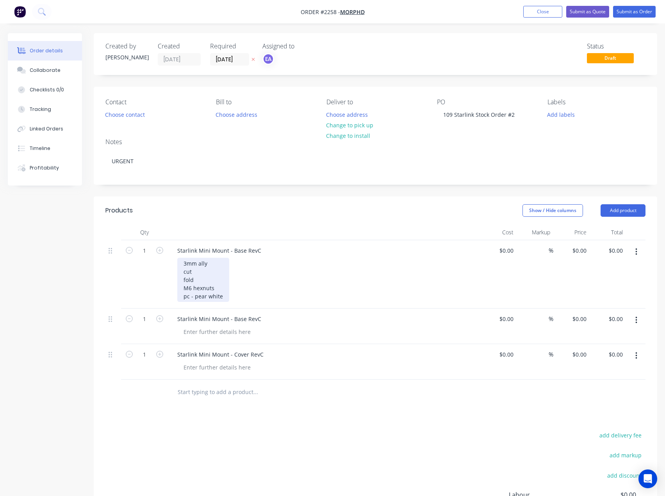
click at [207, 298] on div "3mm ally cut fold M6 hexnuts pc - pear white" at bounding box center [203, 280] width 52 height 44
drag, startPoint x: 203, startPoint y: 292, endPoint x: 177, endPoint y: 262, distance: 39.6
click at [177, 262] on div "Starlink Mini Mount - Base RevC 3mm ally cut fold M6 hexnuts pc - [PERSON_NAME]" at bounding box center [324, 274] width 312 height 68
copy div "3mm ally cut fold M6 hexnuts pc - [PERSON_NAME]"
click at [210, 330] on div at bounding box center [217, 331] width 80 height 11
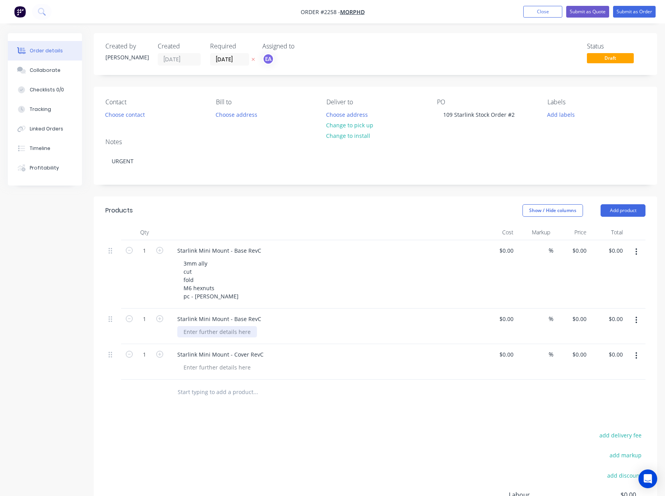
paste div
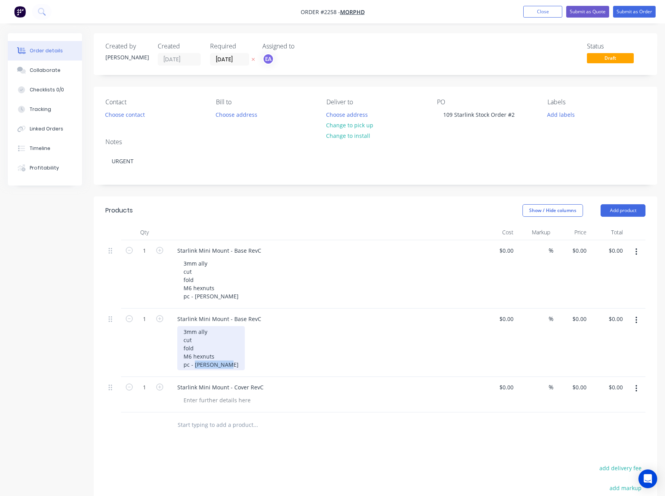
drag, startPoint x: 223, startPoint y: 367, endPoint x: 194, endPoint y: 369, distance: 29.4
click at [194, 370] on div "3mm ally cut fold M6 hexnuts pc - [PERSON_NAME]" at bounding box center [211, 348] width 68 height 44
click at [68, 330] on div "Created by [PERSON_NAME] Created [DATE] Required [DATE] Assigned to EA Status D…" at bounding box center [332, 335] width 649 height 604
drag, startPoint x: 442, startPoint y: 116, endPoint x: 532, endPoint y: 118, distance: 89.8
click at [532, 118] on div "PO 109 Starlink Stock Order #2" at bounding box center [486, 109] width 98 height 22
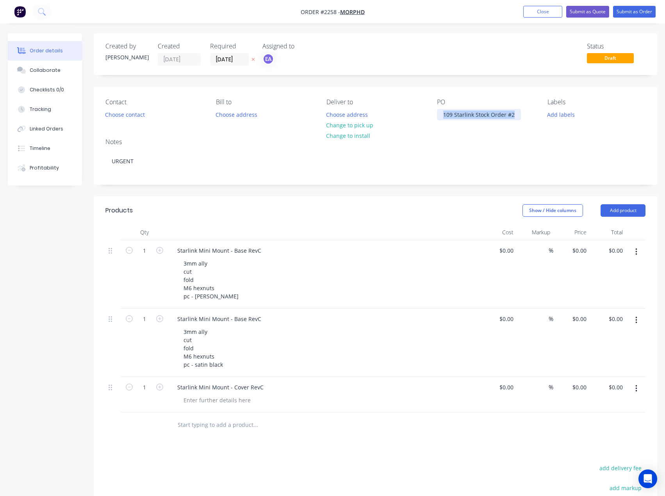
copy div "109 Starlink Stock Order #2"
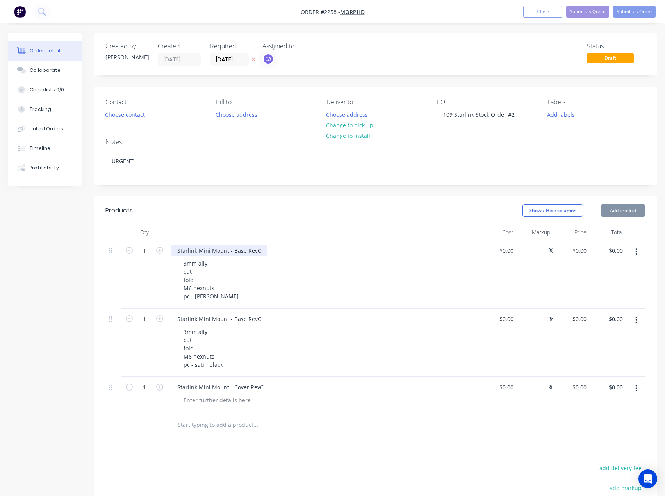
click at [258, 252] on div "Starlink Mini Mount - Base RevC" at bounding box center [219, 250] width 96 height 11
drag, startPoint x: 256, startPoint y: 252, endPoint x: 265, endPoint y: 252, distance: 9.0
click at [265, 252] on div "Starlink Mini Mount - Base RevC" at bounding box center [324, 250] width 306 height 11
drag, startPoint x: 255, startPoint y: 320, endPoint x: 282, endPoint y: 353, distance: 42.8
click at [274, 327] on div "Starlink Mini Mount - Base RevC 3mm ally cut fold M6 hexnuts pc - satin black" at bounding box center [324, 343] width 312 height 68
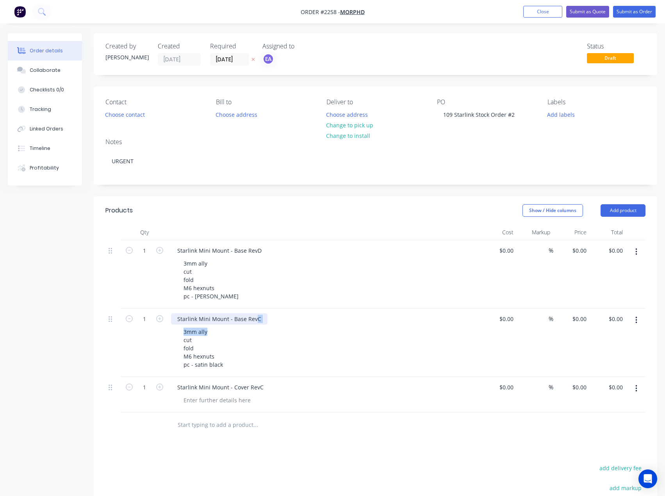
click at [258, 321] on div "Starlink Mini Mount - Base RevC" at bounding box center [219, 318] width 96 height 11
click at [255, 319] on div "Starlink Mini Mount - Base RevC" at bounding box center [219, 318] width 96 height 11
click at [245, 317] on div "Starlink Mini Mount - Base RevC" at bounding box center [219, 318] width 96 height 11
drag, startPoint x: 254, startPoint y: 319, endPoint x: 266, endPoint y: 326, distance: 13.6
click at [261, 320] on div "Starlink Mini Mount - Base RevC" at bounding box center [219, 318] width 96 height 11
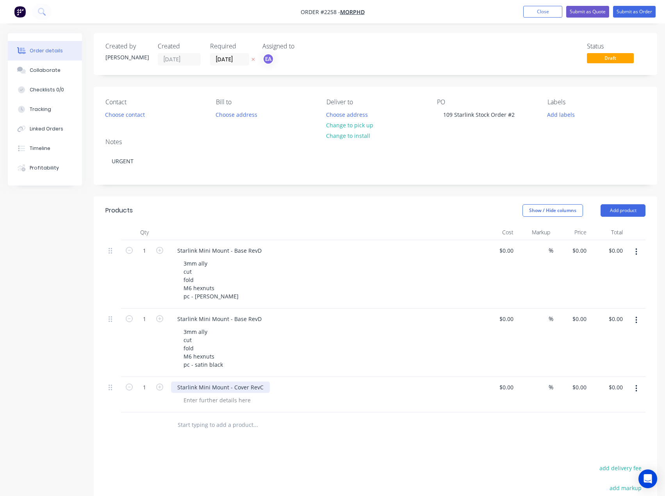
click at [258, 387] on div "Starlink Mini Mount - Cover RevC" at bounding box center [220, 387] width 99 height 11
click at [261, 390] on div "Starlink Mini Mount - Cover RevC" at bounding box center [220, 387] width 99 height 11
click at [262, 255] on div "Starlink Mini Mount - Base RevD" at bounding box center [219, 250] width 97 height 11
drag, startPoint x: 261, startPoint y: 251, endPoint x: 165, endPoint y: 250, distance: 96.1
click at [165, 250] on div "1 Starlink Mini Mount - Base RevD 3mm ally cut fold M6 hexnuts pc - [PERSON_NAM…" at bounding box center [375, 274] width 540 height 68
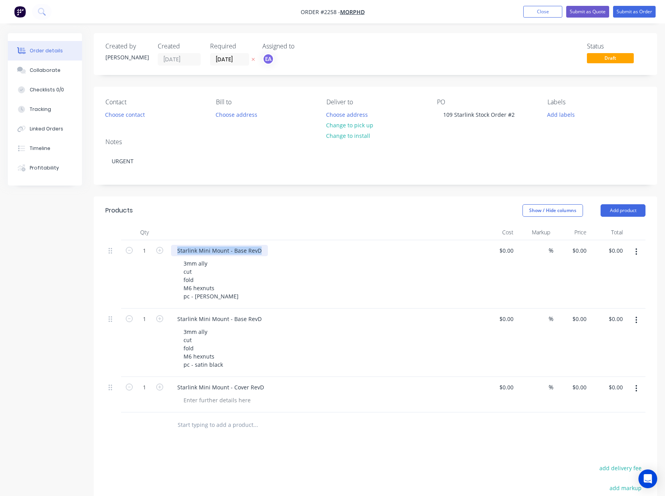
copy div "Starlink Mini Mount - Base RevD"
click at [246, 314] on div "Starlink Mini Mount - Base RevD" at bounding box center [219, 318] width 97 height 11
drag, startPoint x: 260, startPoint y: 319, endPoint x: 169, endPoint y: 321, distance: 91.0
click at [169, 321] on div "Starlink Mini Mount - Base RevD 3mm ally cut fold M6 hexnuts pc - satin black" at bounding box center [324, 343] width 312 height 68
copy div "Starlink Mini Mount - Base RevD"
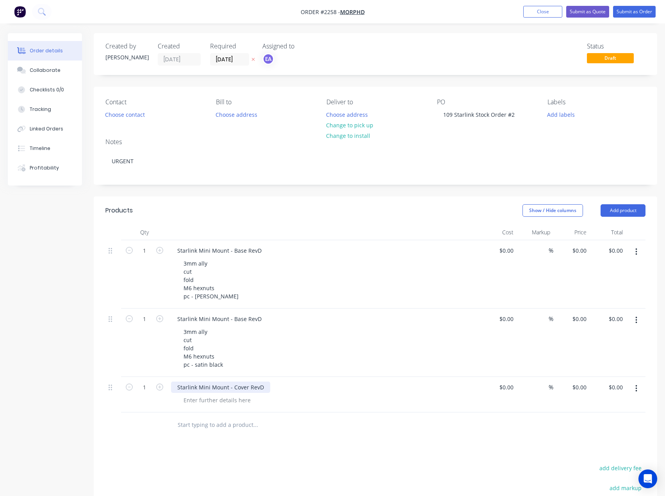
click at [254, 385] on div "Starlink Mini Mount - Cover RevD" at bounding box center [220, 387] width 99 height 11
drag, startPoint x: 250, startPoint y: 386, endPoint x: 172, endPoint y: 389, distance: 78.1
click at [172, 389] on div "Starlink Mini Mount - Cover RevD" at bounding box center [220, 387] width 99 height 11
copy div "Starlink Mini Mount - Cover RevD"
click at [467, 115] on div "109 Starlink Stock Order #2" at bounding box center [479, 114] width 84 height 11
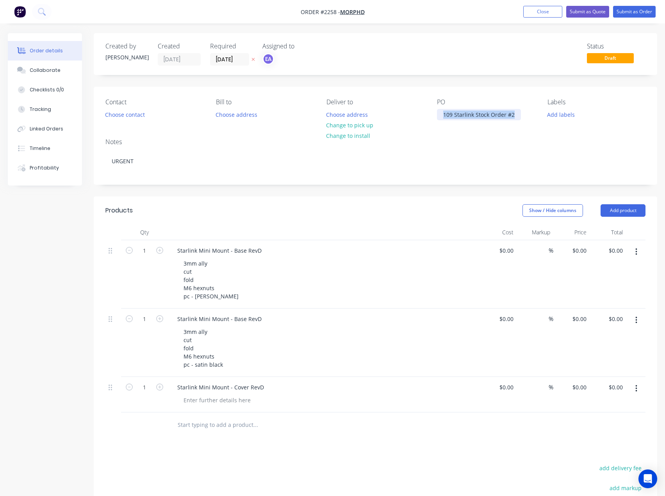
drag, startPoint x: 442, startPoint y: 116, endPoint x: 541, endPoint y: 119, distance: 98.5
click at [541, 119] on div "Contact Choose contact [PERSON_NAME] to Choose address Deliver to Choose addres…" at bounding box center [376, 109] width 564 height 45
copy div "109 Starlink Stock Order #2"
click at [264, 389] on div "Starlink Mini Mount - Cover RevD" at bounding box center [220, 387] width 99 height 11
drag, startPoint x: 225, startPoint y: 364, endPoint x: 172, endPoint y: 328, distance: 63.8
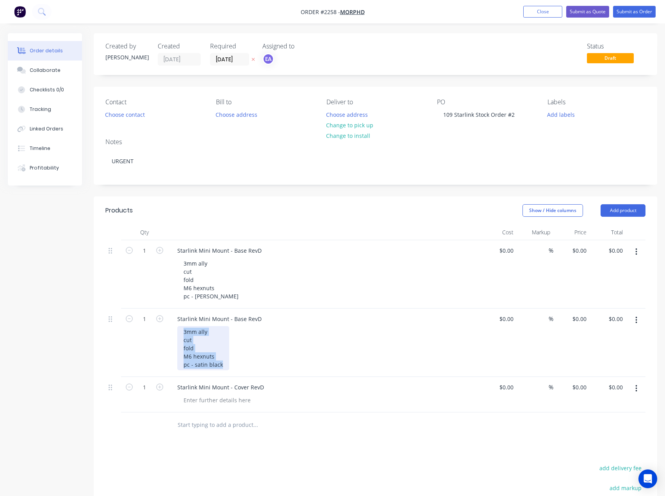
click at [172, 328] on div "Starlink Mini Mount - Base RevD 3mm ally cut fold M6 hexnuts pc - satin black" at bounding box center [324, 343] width 312 height 68
copy div "3mm ally cut fold M6 hexnuts pc - satin black"
click at [205, 401] on div at bounding box center [217, 399] width 80 height 11
paste div
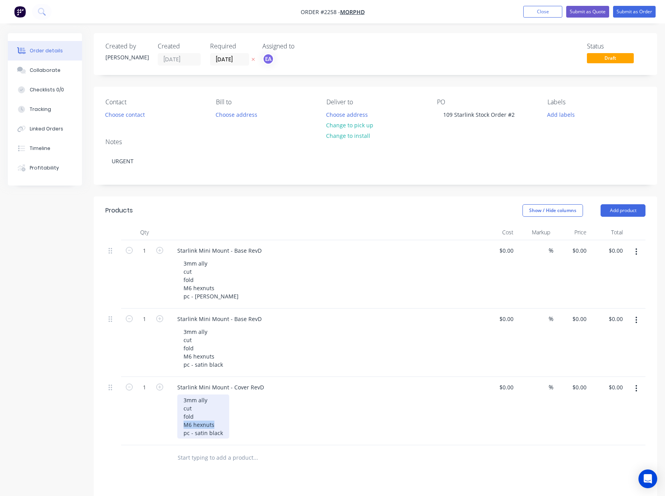
drag, startPoint x: 202, startPoint y: 424, endPoint x: 180, endPoint y: 426, distance: 22.3
click at [180, 426] on div "3mm ally cut fold M6 hexnuts pc - satin black" at bounding box center [203, 416] width 52 height 44
drag, startPoint x: 221, startPoint y: 434, endPoint x: 194, endPoint y: 438, distance: 27.6
click at [194, 438] on div "3mm ally cut fold weld pc - satin black" at bounding box center [203, 416] width 52 height 44
click at [132, 390] on icon "button" at bounding box center [129, 387] width 7 height 7
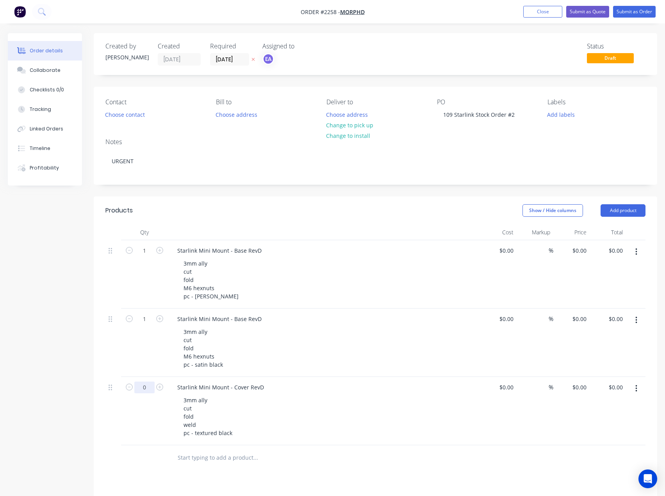
click at [144, 389] on input "0" at bounding box center [144, 388] width 20 height 12
type input "6"
click at [145, 315] on input "1" at bounding box center [144, 319] width 20 height 12
type input "4"
drag, startPoint x: 143, startPoint y: 462, endPoint x: 146, endPoint y: 409, distance: 53.6
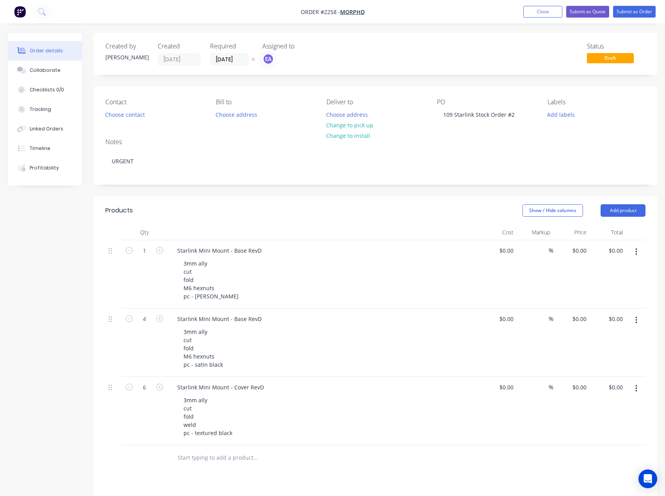
click at [144, 459] on div at bounding box center [144, 457] width 47 height 25
click at [146, 392] on input "6" at bounding box center [144, 388] width 20 height 12
type input "8"
click at [148, 250] on input "1" at bounding box center [144, 251] width 20 height 12
click at [58, 369] on div "Created by [PERSON_NAME] Created [DATE] Required [DATE] Assigned to EA Status D…" at bounding box center [332, 351] width 649 height 637
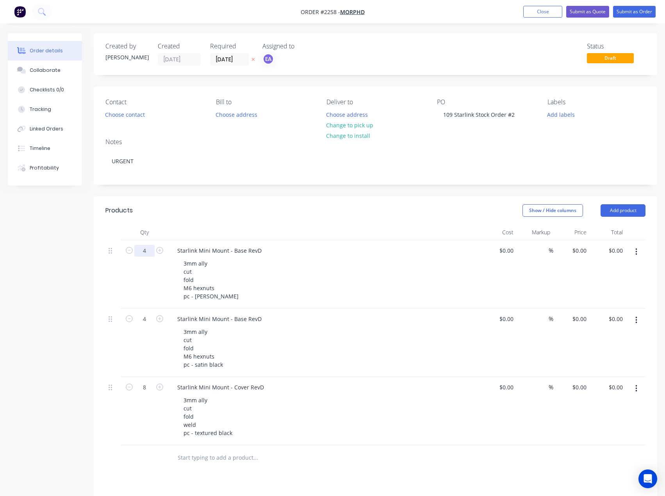
click at [151, 250] on input "4" at bounding box center [144, 251] width 20 height 12
type input "3"
click at [52, 374] on div "Created by [PERSON_NAME] Created [DATE] Required [DATE] Assigned to EA Status D…" at bounding box center [332, 351] width 649 height 637
click at [141, 323] on input "4" at bounding box center [144, 319] width 20 height 12
type input "3"
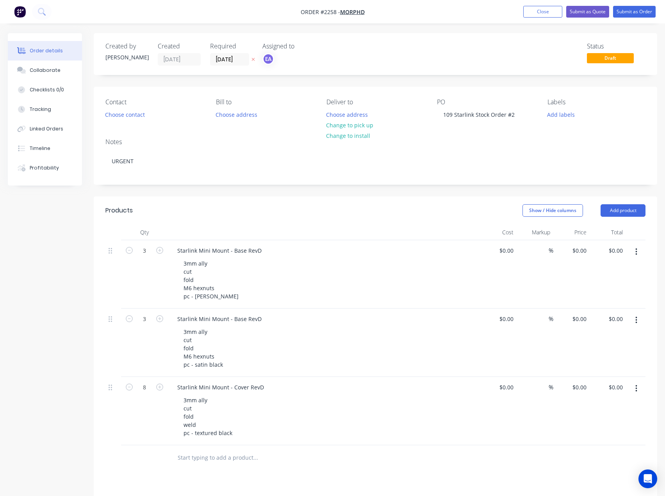
click at [41, 369] on div "Created by [PERSON_NAME] Created [DATE] Required [DATE] Assigned to EA Status D…" at bounding box center [332, 351] width 649 height 637
click at [144, 389] on input "8" at bounding box center [144, 388] width 20 height 12
type input "6"
click at [61, 411] on div "Created by [PERSON_NAME] Created [DATE] Required [DATE] Assigned to EA Status D…" at bounding box center [332, 351] width 649 height 637
drag, startPoint x: 264, startPoint y: 387, endPoint x: 173, endPoint y: 393, distance: 91.2
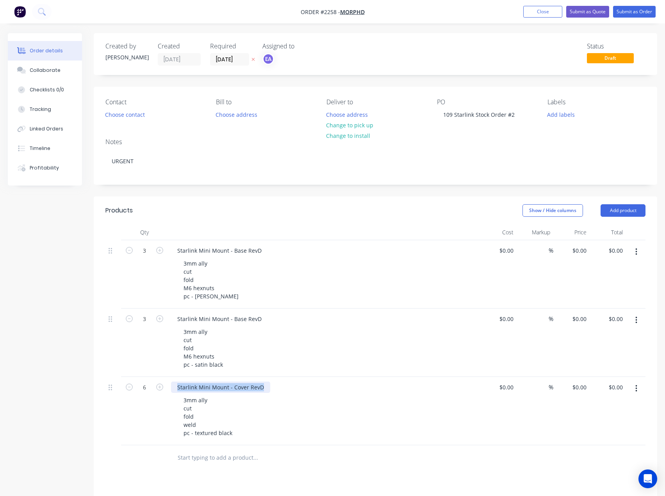
click at [173, 393] on div "Starlink Mini Mount - Cover RevD 3mm ally cut fold weld pc - textured black" at bounding box center [324, 411] width 312 height 68
copy div "Starlink Mini Mount - Cover RevD"
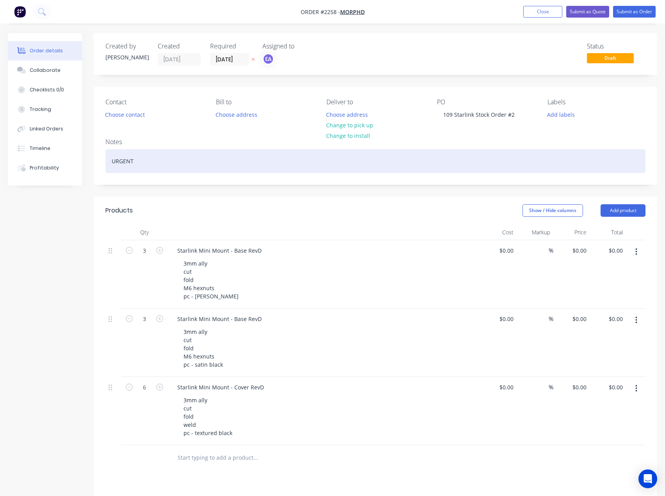
click at [157, 161] on div "URGENT" at bounding box center [375, 161] width 540 height 24
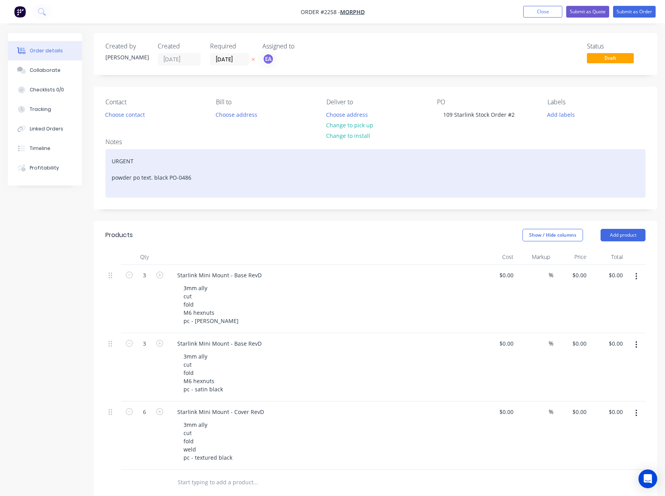
click at [194, 180] on div "URGENT powder po text. black PO-0486" at bounding box center [375, 173] width 540 height 48
click at [193, 187] on div "URGENT powder po text. black PO-0486," at bounding box center [375, 173] width 540 height 48
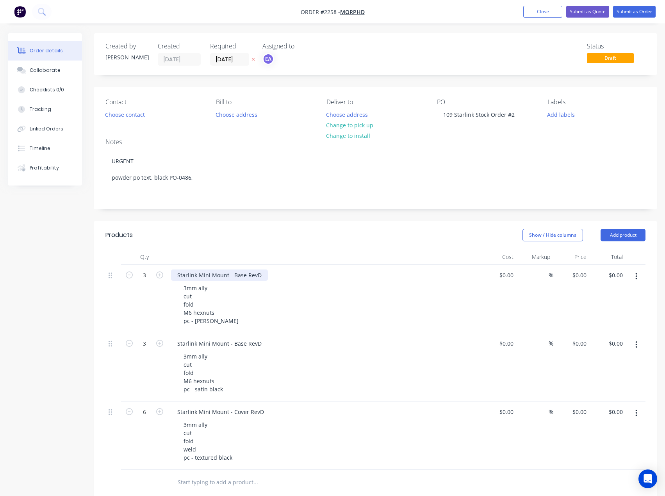
click at [262, 275] on div "Starlink Mini Mount - Base RevD" at bounding box center [219, 274] width 97 height 11
click at [260, 275] on div "Starlink Mini Mount - Base RevD" at bounding box center [219, 274] width 97 height 11
drag, startPoint x: 261, startPoint y: 276, endPoint x: 177, endPoint y: 284, distance: 85.1
click at [177, 284] on div "Starlink Mini Mount - Base RevD 3mm ally cut fold M6 hexnuts pc - [PERSON_NAME]" at bounding box center [324, 299] width 312 height 68
copy div "Starlink Mini Mount - Base RevD"
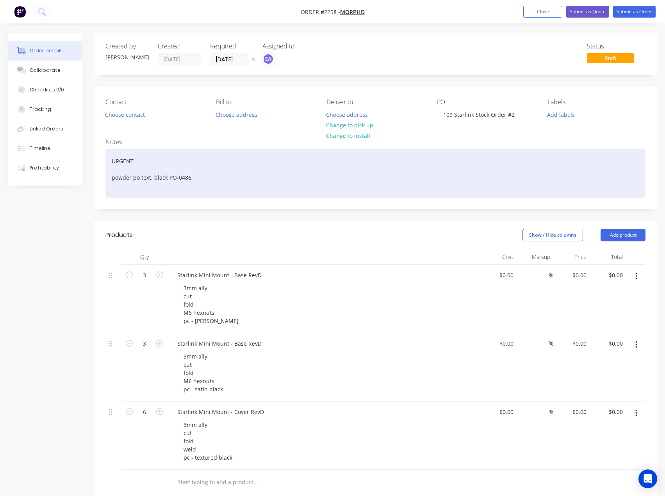
click at [146, 189] on div "URGENT powder po text. black PO-0486," at bounding box center [375, 173] width 540 height 48
click at [201, 177] on div "URGENT powder po text. black PO-0486," at bounding box center [375, 173] width 540 height 48
click at [139, 180] on div "URGENT powder po text. black PO-0486, PO-0487 satin black," at bounding box center [375, 173] width 540 height 48
click at [261, 178] on div "URGENT powder po - text. black PO-0486, PO-0487 satin black," at bounding box center [375, 173] width 540 height 48
drag, startPoint x: 219, startPoint y: 179, endPoint x: 246, endPoint y: 178, distance: 26.6
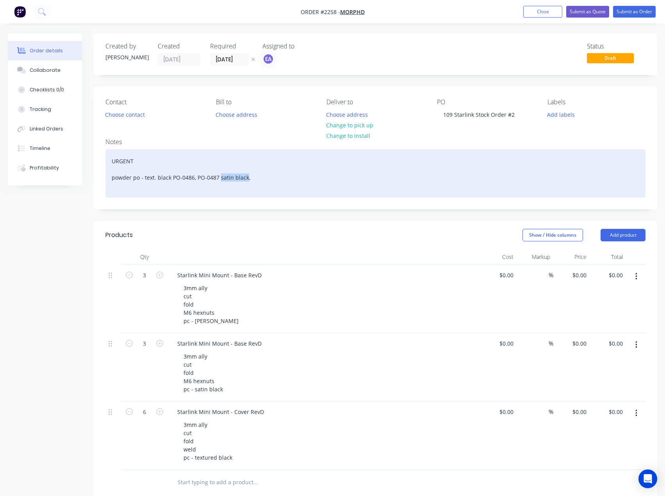
click at [246, 178] on div "URGENT powder po - text. black PO-0486, PO-0487 satin black," at bounding box center [375, 173] width 540 height 48
click at [263, 183] on div "URGENT powder po - text. black PO-0486, satin black PO-0487," at bounding box center [375, 173] width 540 height 48
click at [271, 175] on div "URGENT powder po - text. black PO-0486, satin black PO-0487," at bounding box center [375, 173] width 540 height 48
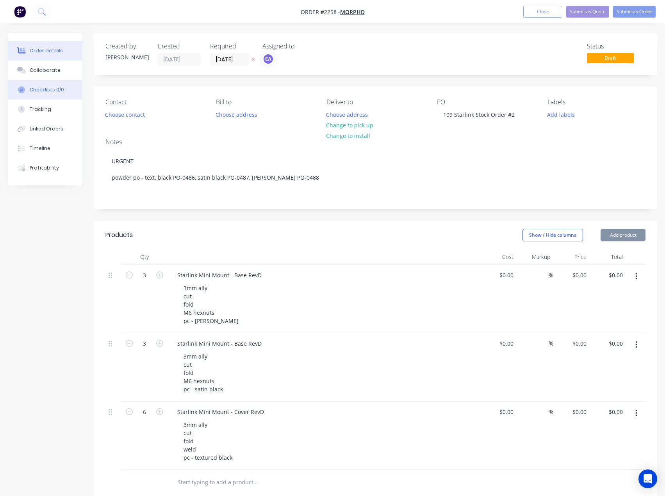
click at [48, 88] on div "Checklists 0/0" at bounding box center [47, 89] width 34 height 7
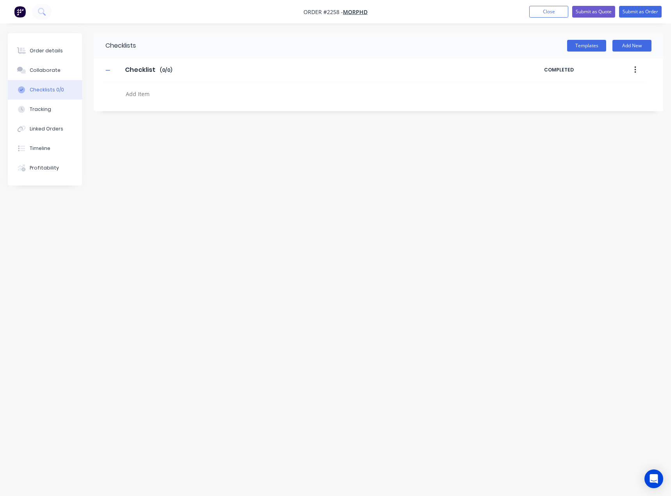
click at [137, 98] on textarea at bounding box center [297, 93] width 348 height 11
type textarea "x"
type textarea "c"
type textarea "x"
type textarea "cu"
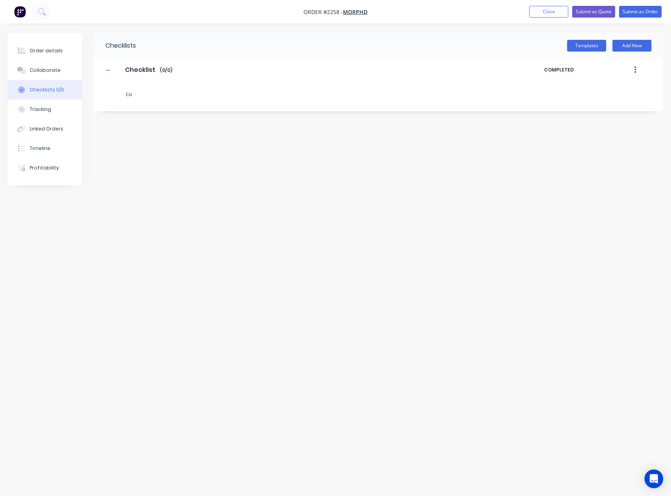
type textarea "x"
type textarea "cut"
type textarea "x"
type textarea "f"
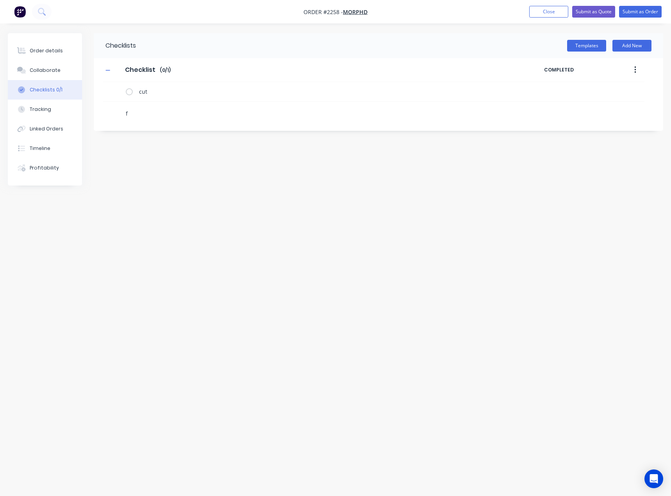
type textarea "x"
type textarea "fo"
type textarea "x"
type textarea "fol"
type textarea "x"
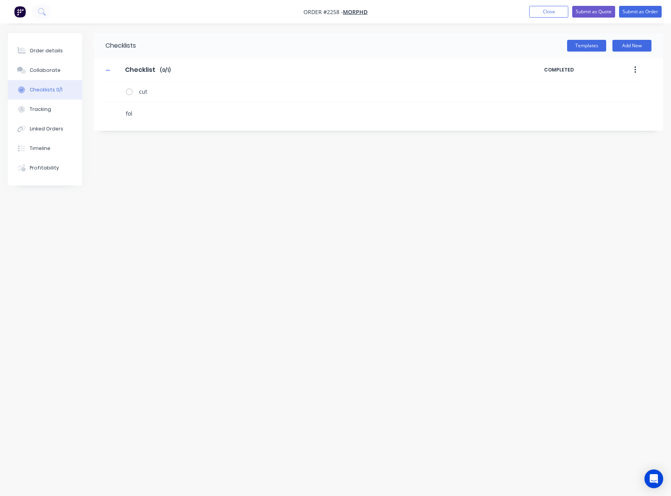
type textarea "fold"
type textarea "x"
type textarea "w"
type textarea "x"
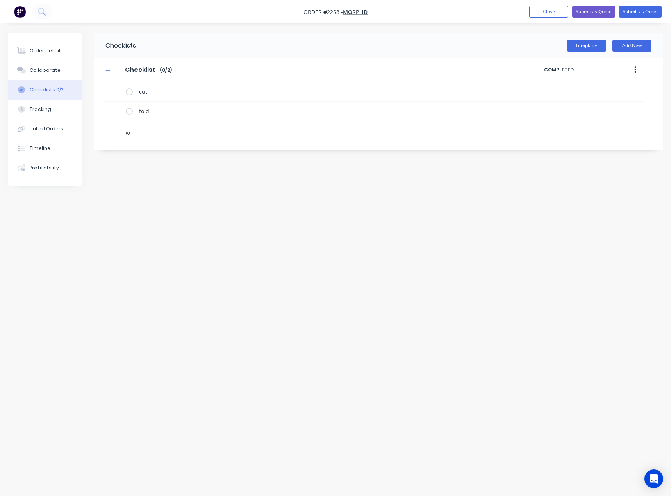
type textarea "we"
type textarea "x"
type textarea "wel"
type textarea "x"
type textarea "weld"
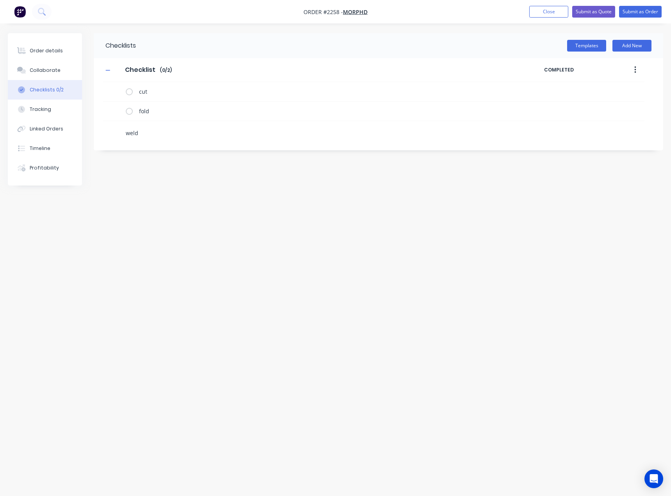
type textarea "x"
type textarea "p"
type textarea "x"
type textarea "po"
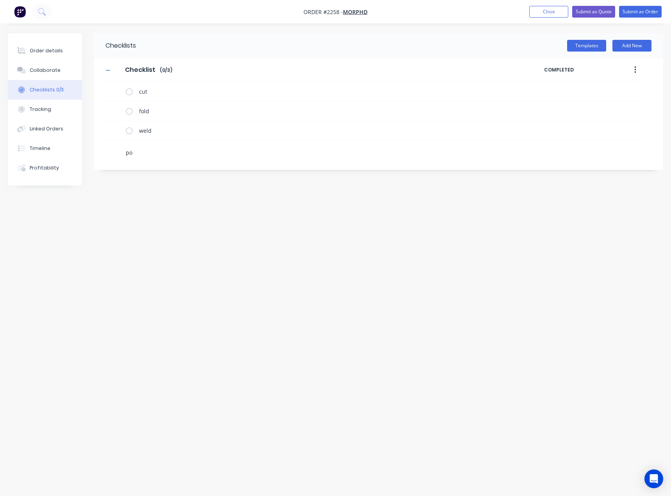
type textarea "x"
type textarea "pow"
type textarea "x"
type textarea "powd"
type textarea "x"
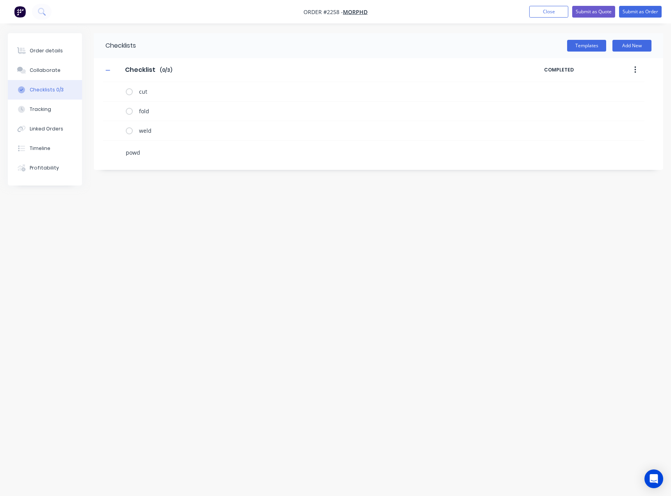
type textarea "powde"
type textarea "x"
type textarea "powder"
type textarea "x"
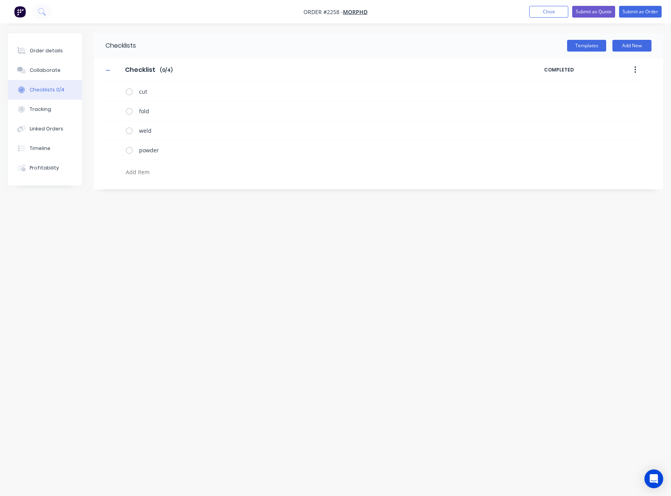
type textarea "m"
type textarea "x"
type textarea "m6"
type textarea "x"
type textarea "m6"
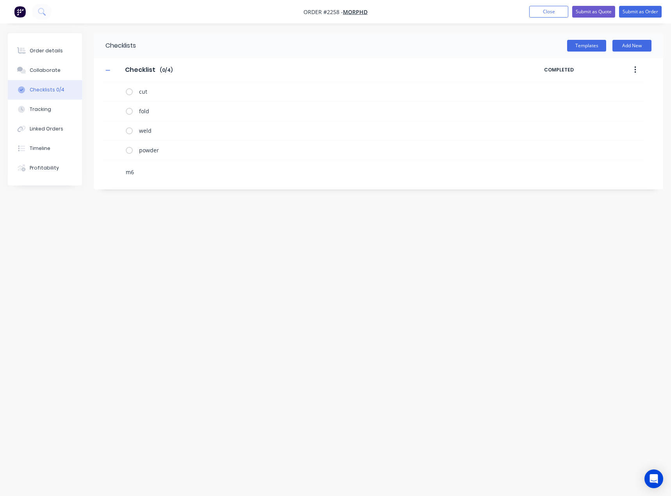
type textarea "x"
type textarea "m6 h"
type textarea "x"
type textarea "m6 he"
type textarea "x"
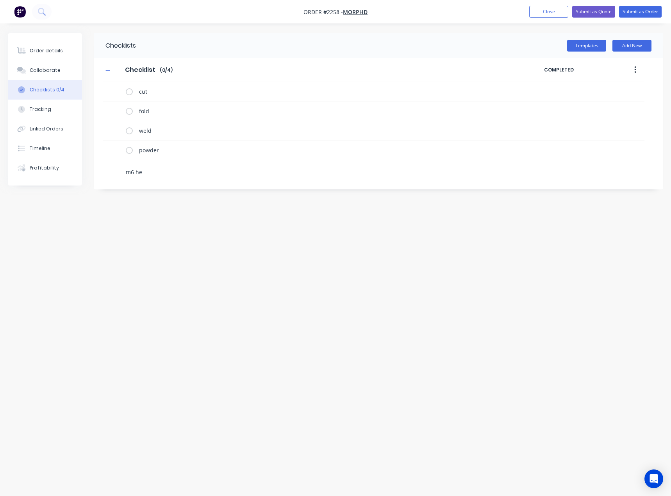
type textarea "m6 hex"
type textarea "x"
type textarea "m6 hexnu"
type textarea "x"
type textarea "m6 hexnut"
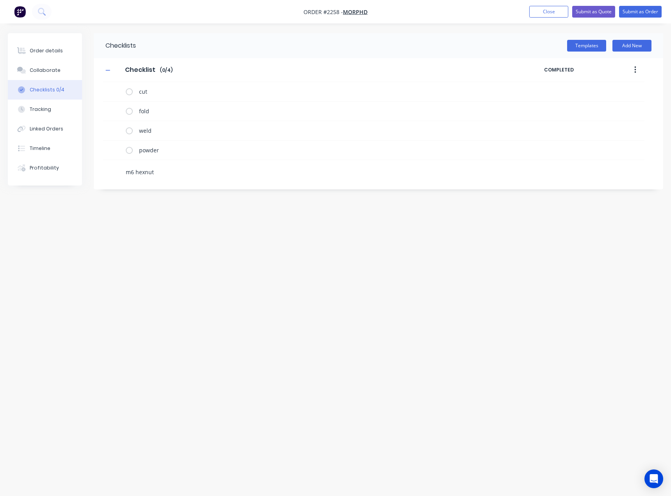
type textarea "x"
type textarea "m6 hexnute"
type textarea "x"
type textarea "m6 hexnutes"
type textarea "x"
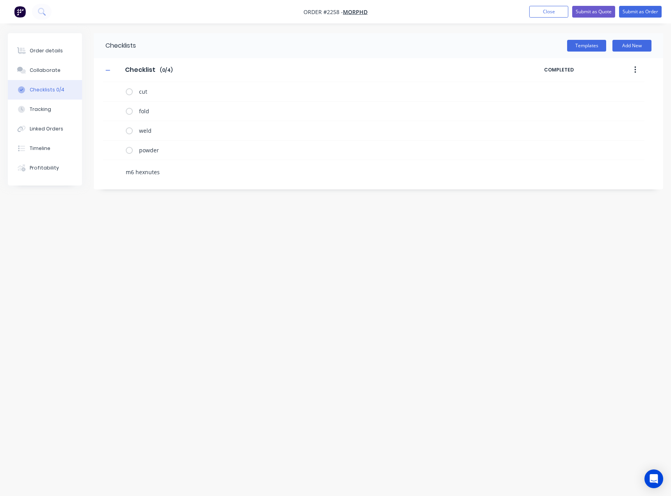
type textarea "m6 hexnute"
type textarea "x"
type textarea "m6 hexnut"
type textarea "x"
type textarea "m6 hexnuts"
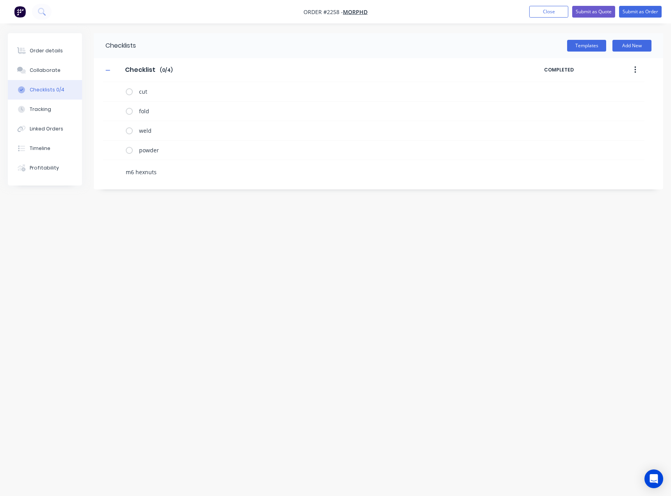
type textarea "x"
click at [118, 149] on icon at bounding box center [116, 149] width 11 height 11
click at [112, 145] on input "file" at bounding box center [112, 145] width 0 height 0
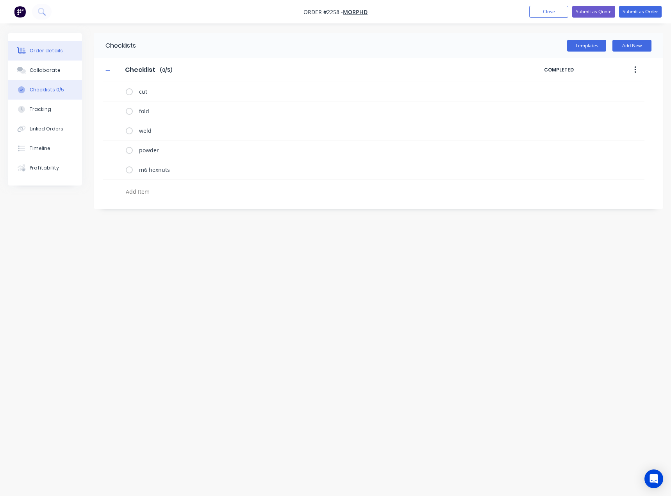
click at [41, 50] on div "Order details" at bounding box center [46, 50] width 33 height 7
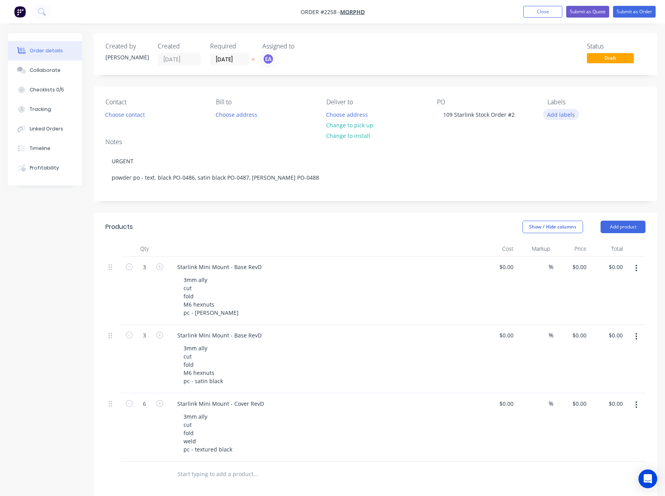
click at [564, 116] on button "Add labels" at bounding box center [561, 114] width 36 height 11
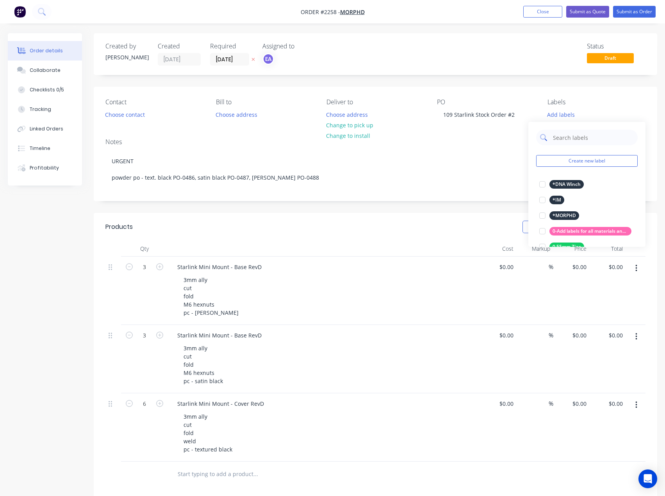
click at [569, 136] on input "text" at bounding box center [593, 138] width 82 height 16
click at [576, 141] on input "text" at bounding box center [593, 138] width 82 height 16
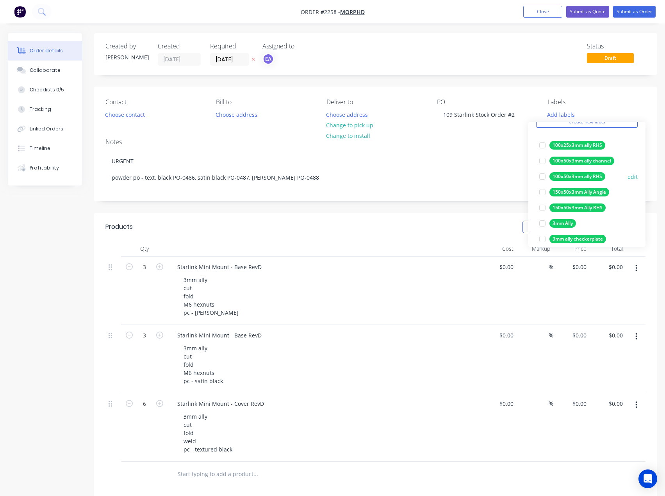
scroll to position [78, 0]
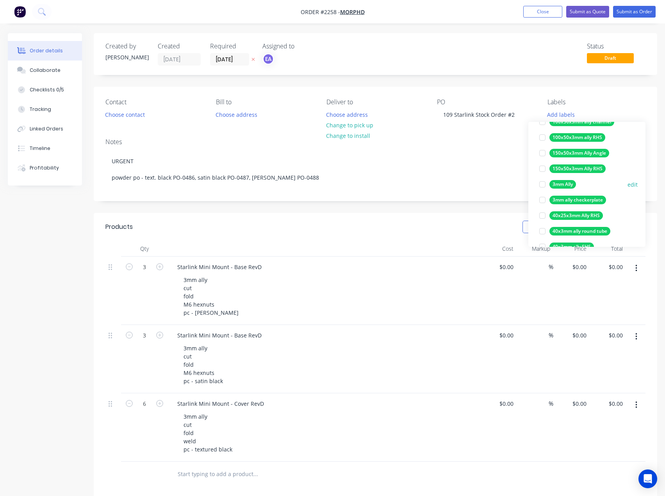
click at [542, 187] on div at bounding box center [543, 185] width 16 height 16
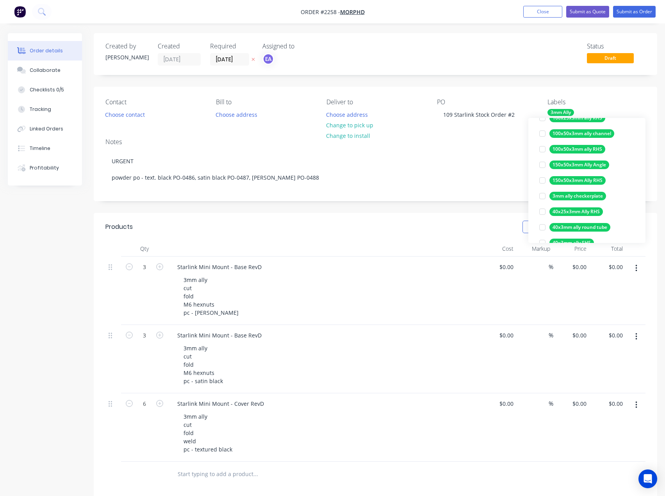
scroll to position [0, 0]
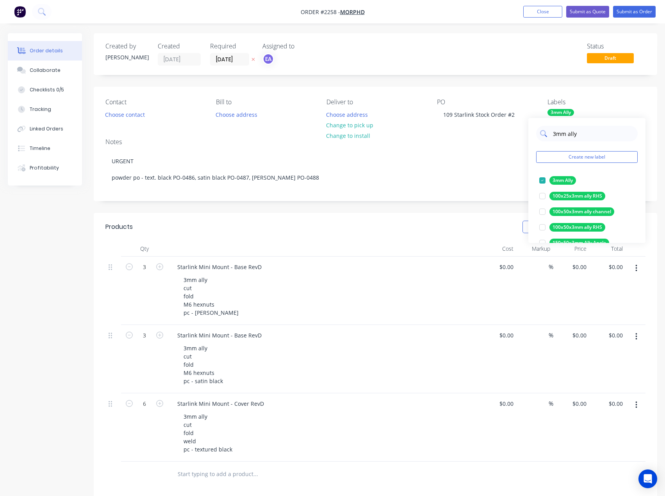
drag, startPoint x: 588, startPoint y: 130, endPoint x: 551, endPoint y: 135, distance: 37.1
click at [551, 135] on div "3mm ally" at bounding box center [587, 134] width 102 height 16
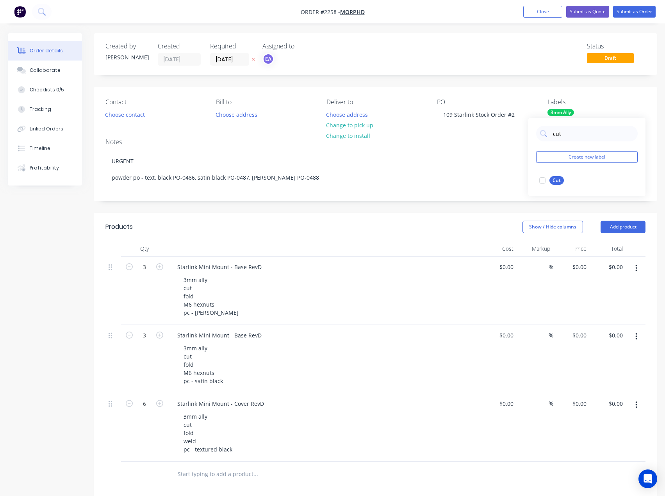
drag, startPoint x: 550, startPoint y: 174, endPoint x: 554, endPoint y: 165, distance: 10.0
click at [544, 180] on div at bounding box center [543, 181] width 16 height 16
drag, startPoint x: 557, startPoint y: 135, endPoint x: 551, endPoint y: 136, distance: 6.4
click at [551, 136] on div "cut" at bounding box center [587, 134] width 102 height 16
click at [541, 182] on div at bounding box center [543, 181] width 16 height 16
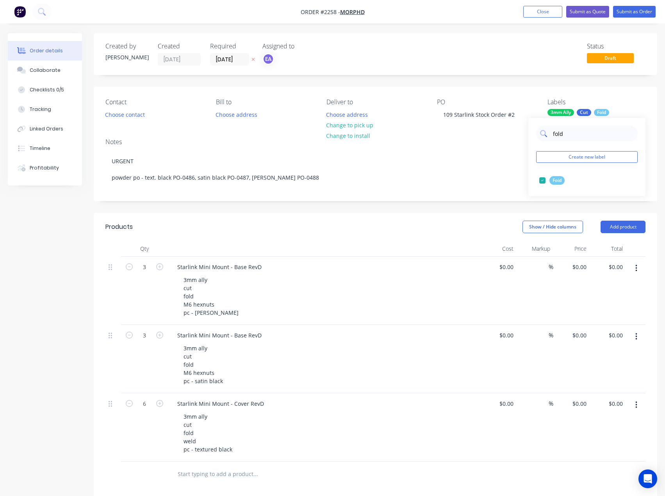
drag, startPoint x: 569, startPoint y: 135, endPoint x: 550, endPoint y: 134, distance: 19.2
click at [550, 134] on div "fold" at bounding box center [587, 134] width 102 height 16
click at [545, 181] on div at bounding box center [543, 181] width 16 height 16
drag, startPoint x: 566, startPoint y: 135, endPoint x: 551, endPoint y: 137, distance: 15.0
click at [551, 137] on div "weld" at bounding box center [587, 134] width 102 height 16
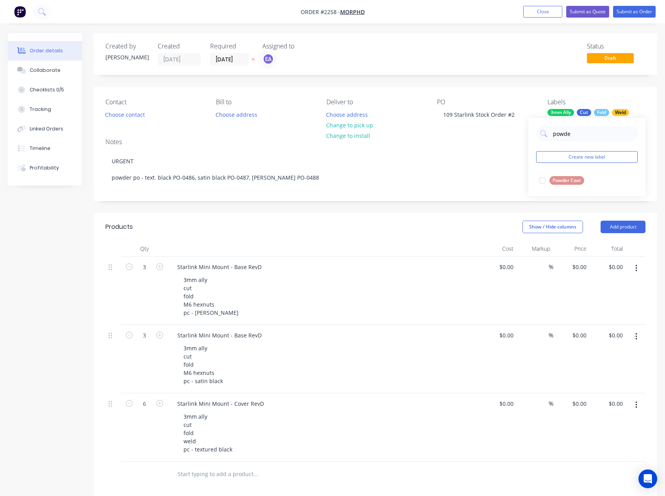
click at [544, 182] on div at bounding box center [543, 181] width 16 height 16
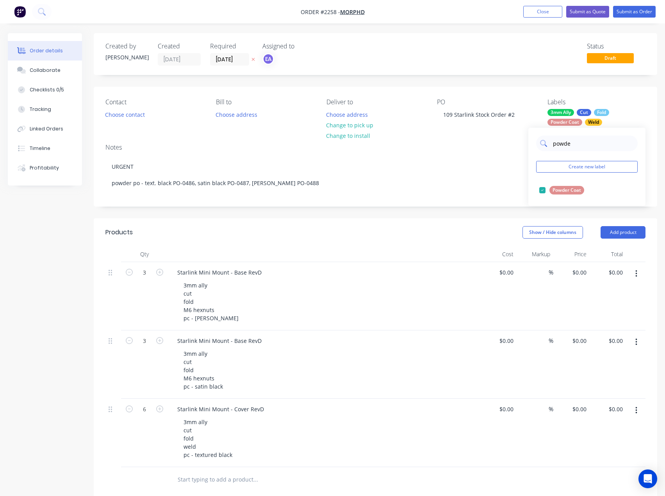
drag, startPoint x: 574, startPoint y: 143, endPoint x: 552, endPoint y: 150, distance: 22.6
click at [552, 150] on input "powde" at bounding box center [593, 144] width 82 height 16
drag, startPoint x: 570, startPoint y: 143, endPoint x: 549, endPoint y: 149, distance: 22.0
click at [549, 149] on div "rivnu" at bounding box center [587, 144] width 102 height 16
type input "hex"
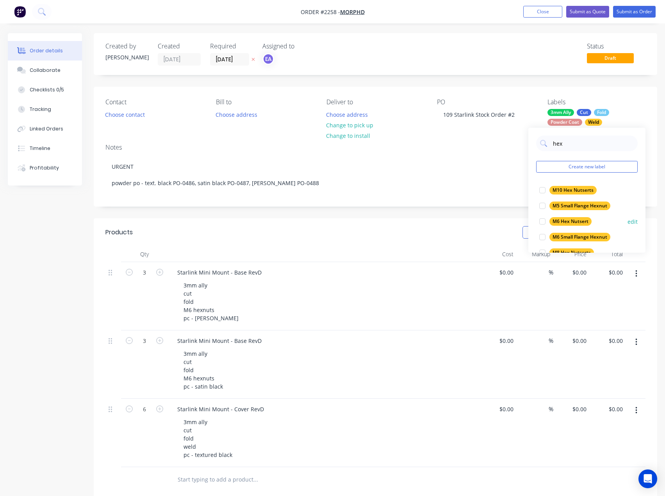
click at [540, 219] on div at bounding box center [543, 222] width 16 height 16
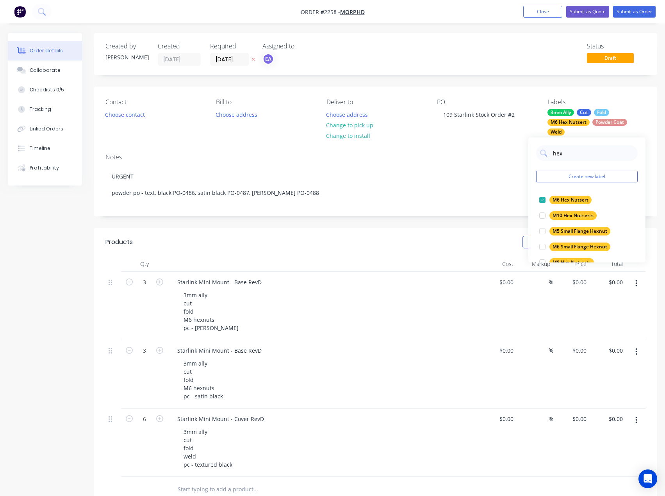
click at [496, 216] on div "Notes URGENT powder po - text. black PO-0486, satin black PO-0487, [PERSON_NAME…" at bounding box center [376, 181] width 564 height 69
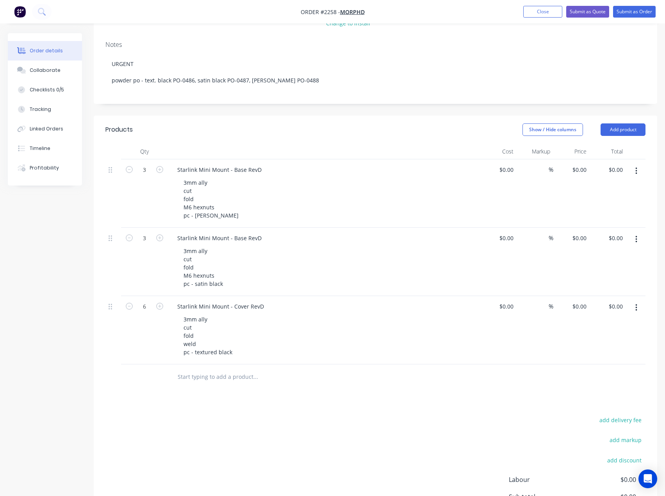
scroll to position [117, 0]
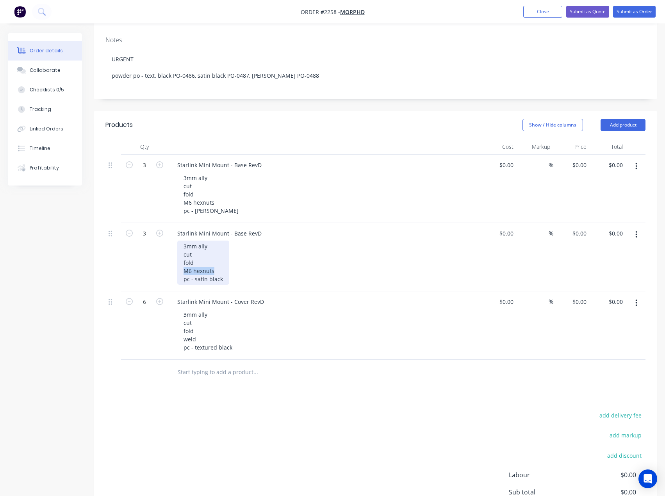
drag, startPoint x: 218, startPoint y: 279, endPoint x: 166, endPoint y: 277, distance: 52.0
click at [166, 277] on div "3 Starlink Mini Mount - Base RevD 3mm ally cut fold M6 hexnuts pc - satin black…" at bounding box center [375, 257] width 540 height 68
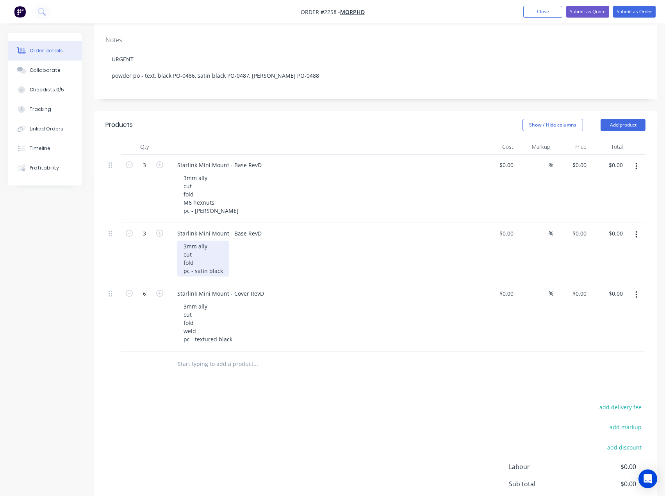
click at [222, 277] on div "3mm ally cut fold pc - satin black" at bounding box center [203, 259] width 52 height 36
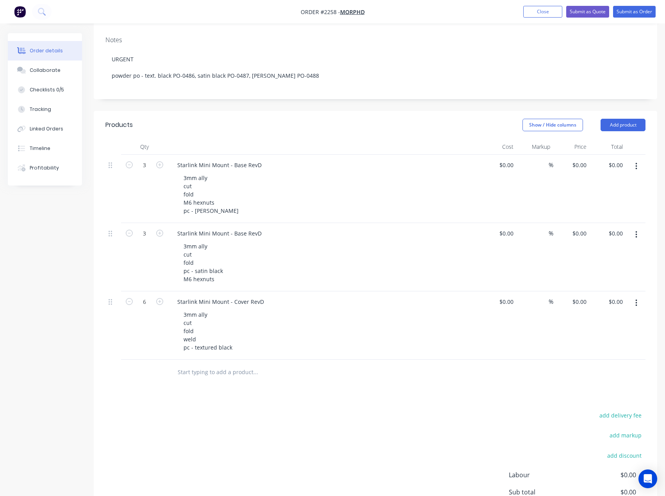
click at [209, 431] on div "add delivery fee add markup add discount Labour $0.00 Sub total $0.00 Margin $0…" at bounding box center [375, 485] width 540 height 151
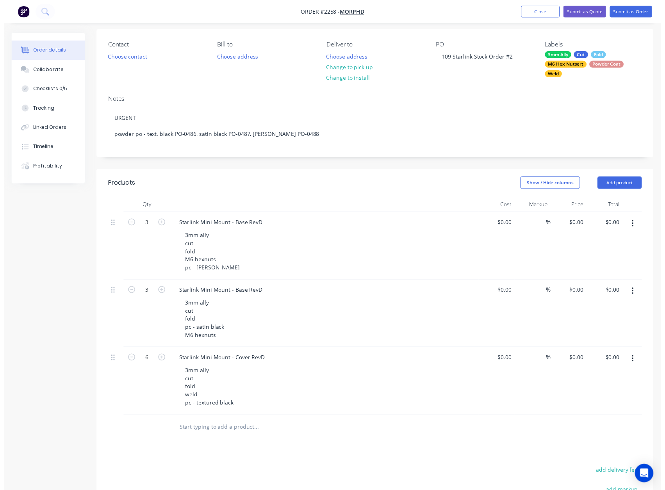
scroll to position [0, 0]
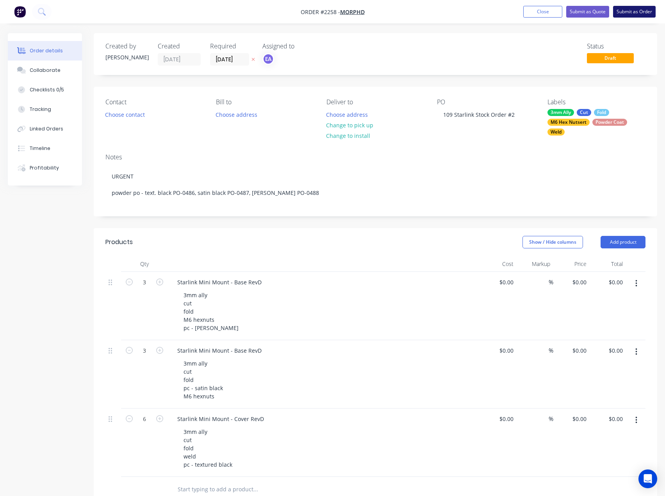
click at [626, 10] on button "Submit as Order" at bounding box center [634, 12] width 43 height 12
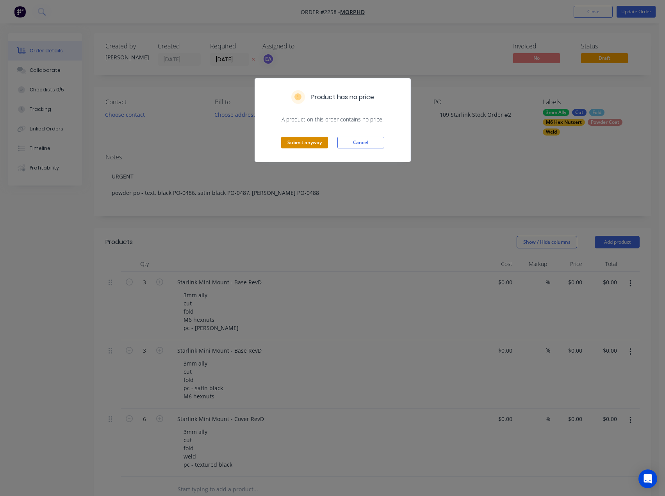
click at [297, 139] on button "Submit anyway" at bounding box center [304, 143] width 47 height 12
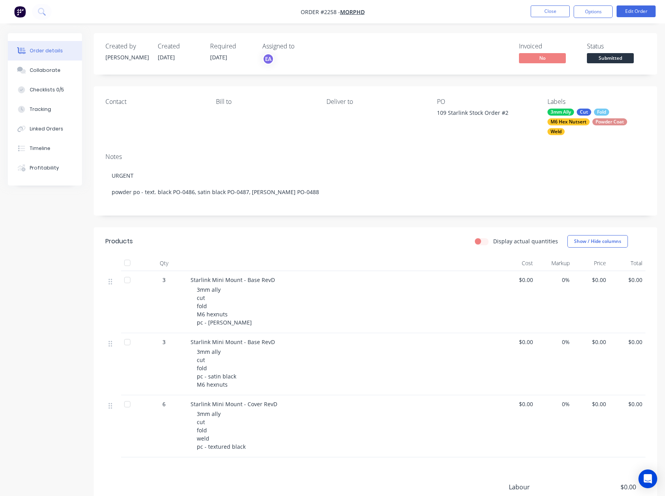
click at [617, 57] on span "Submitted" at bounding box center [610, 58] width 47 height 10
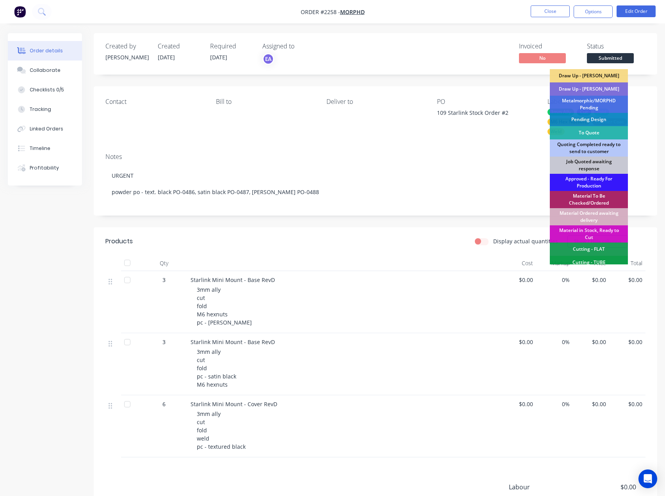
click at [595, 88] on div "Draw Up - [PERSON_NAME]" at bounding box center [589, 88] width 78 height 13
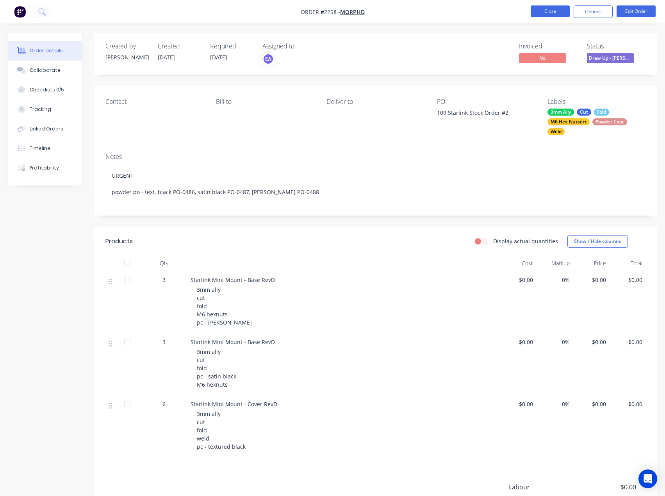
click at [551, 7] on button "Close" at bounding box center [550, 11] width 39 height 12
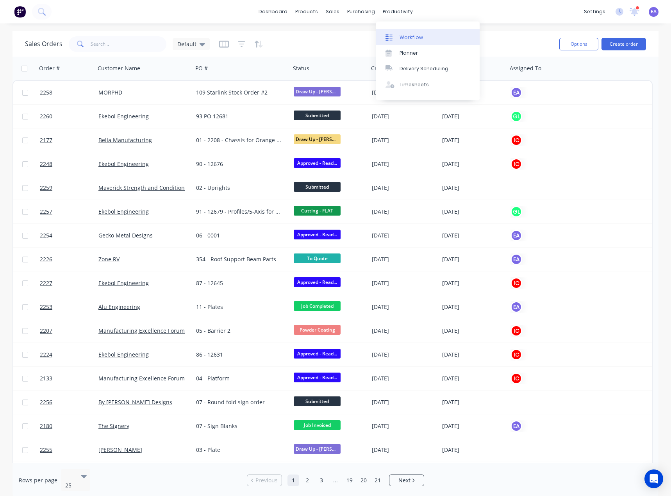
click at [402, 35] on div "Workflow" at bounding box center [411, 37] width 23 height 7
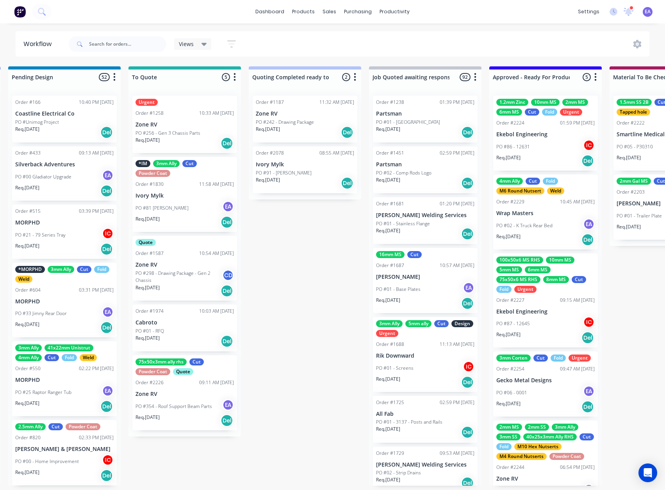
scroll to position [0, 524]
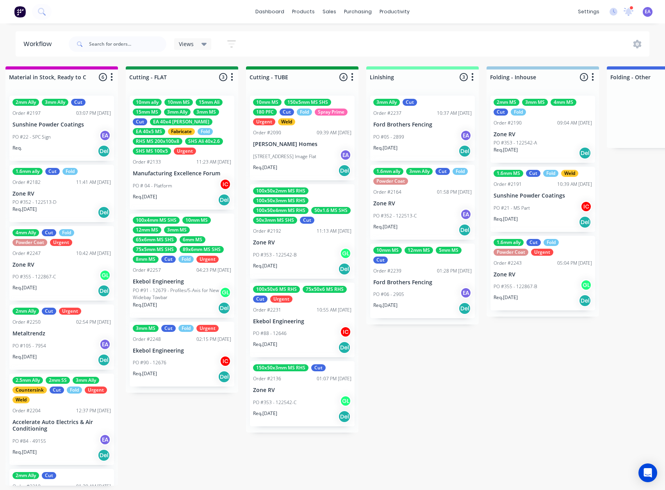
drag, startPoint x: 170, startPoint y: 363, endPoint x: 249, endPoint y: 371, distance: 79.3
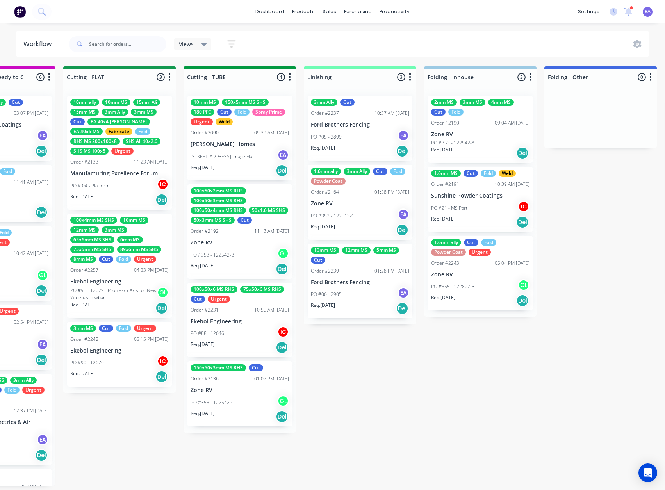
drag, startPoint x: 223, startPoint y: 367, endPoint x: 189, endPoint y: 389, distance: 40.8
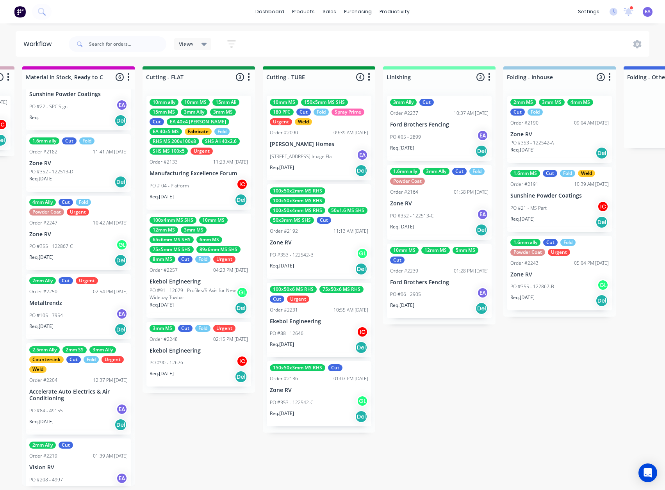
scroll to position [0, 0]
